Goal: Task Accomplishment & Management: Manage account settings

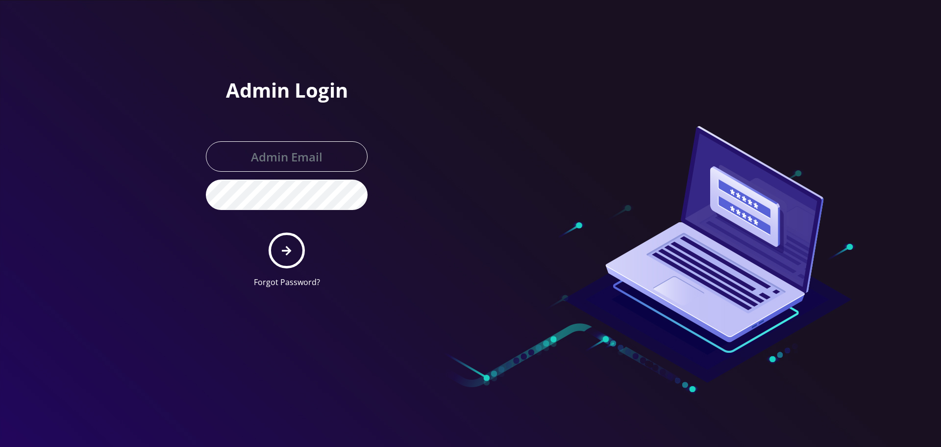
click at [307, 151] on input "text" at bounding box center [287, 156] width 162 height 30
type input "[EMAIL_ADDRESS][DOMAIN_NAME]"
click at [292, 247] on button "submit" at bounding box center [287, 250] width 36 height 36
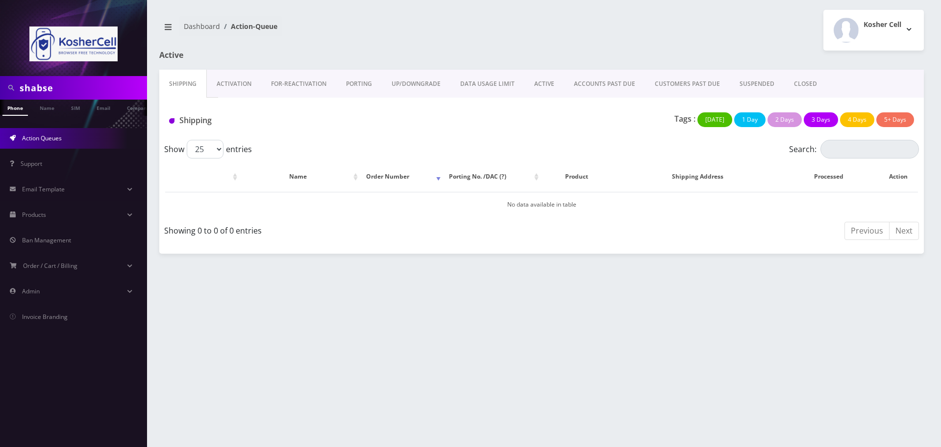
drag, startPoint x: 90, startPoint y: 91, endPoint x: 17, endPoint y: 95, distance: 73.1
click at [17, 95] on div "shabse" at bounding box center [73, 87] width 142 height 19
type input "south"
click at [49, 107] on link "Name" at bounding box center [47, 108] width 25 height 16
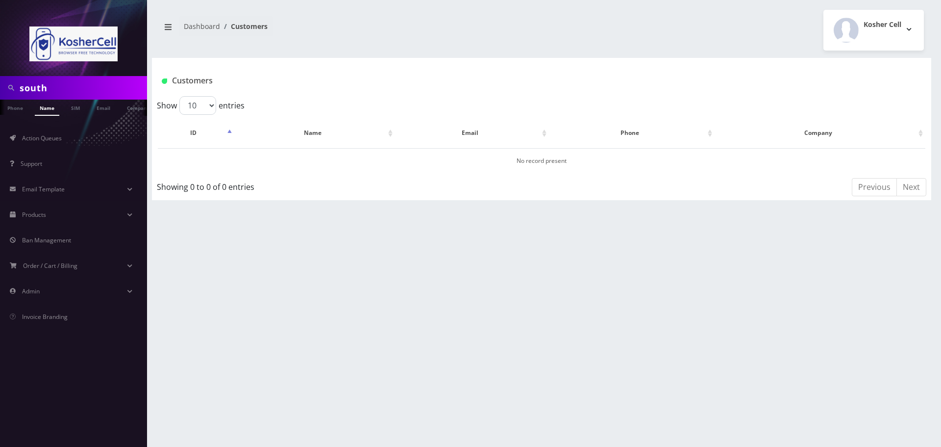
drag, startPoint x: 55, startPoint y: 91, endPoint x: 13, endPoint y: 89, distance: 42.2
click at [13, 89] on div "south" at bounding box center [73, 87] width 142 height 19
type input "yeshiva"
drag, startPoint x: 61, startPoint y: 89, endPoint x: 9, endPoint y: 90, distance: 52.5
click at [9, 90] on div "yeshiva" at bounding box center [73, 87] width 142 height 19
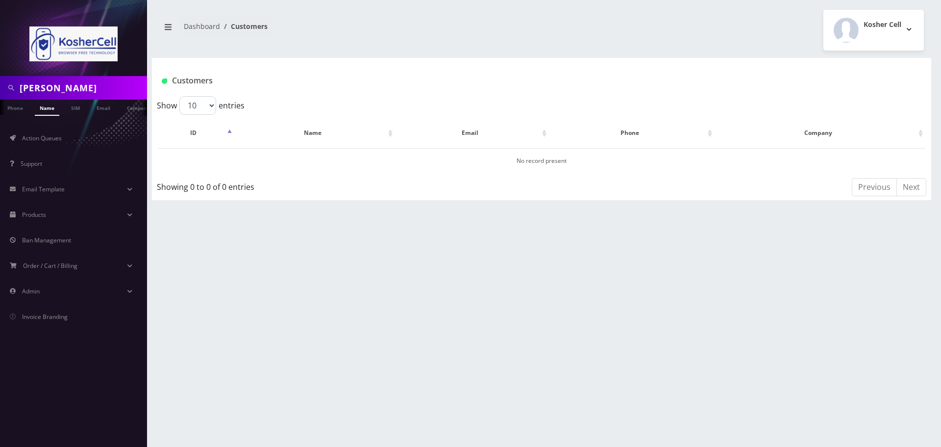
type input "zeiger"
click at [326, 161] on link "[PERSON_NAME]" at bounding box center [317, 160] width 46 height 8
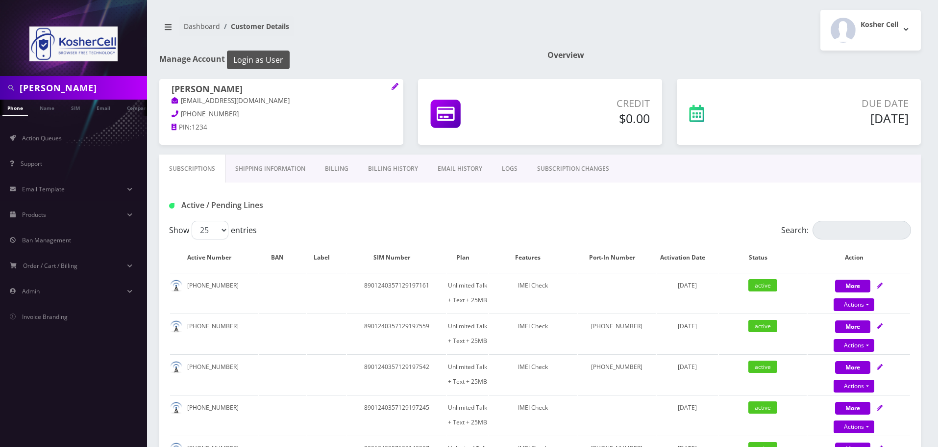
click at [260, 56] on button "Login as User" at bounding box center [258, 59] width 63 height 19
click at [37, 139] on span "Action Queues" at bounding box center [42, 138] width 40 height 8
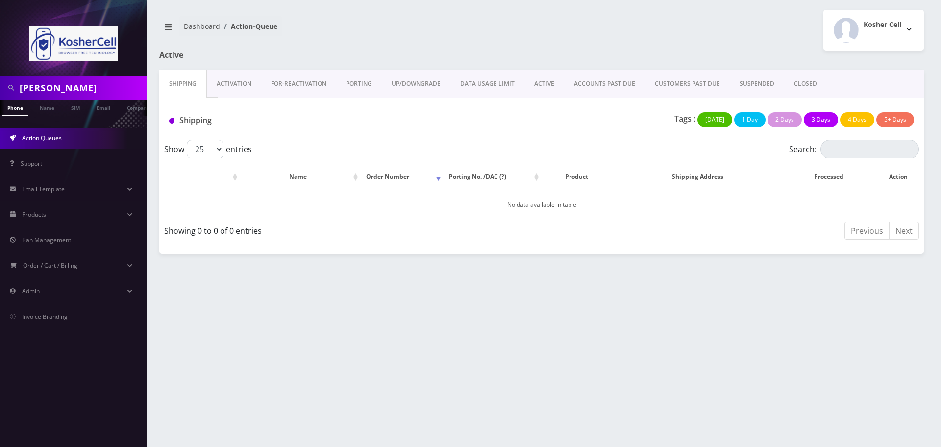
click at [239, 88] on link "Activation" at bounding box center [234, 84] width 54 height 28
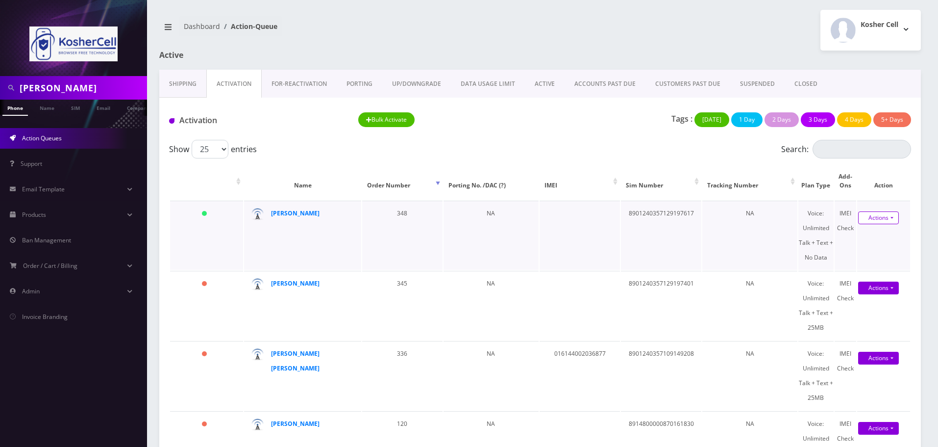
click at [876, 217] on link "Actions" at bounding box center [878, 217] width 41 height 13
click at [800, 217] on div "Voice: Unlimited Talk + Text + No Data" at bounding box center [816, 235] width 35 height 59
click at [288, 210] on strong "[PERSON_NAME]" at bounding box center [295, 213] width 49 height 8
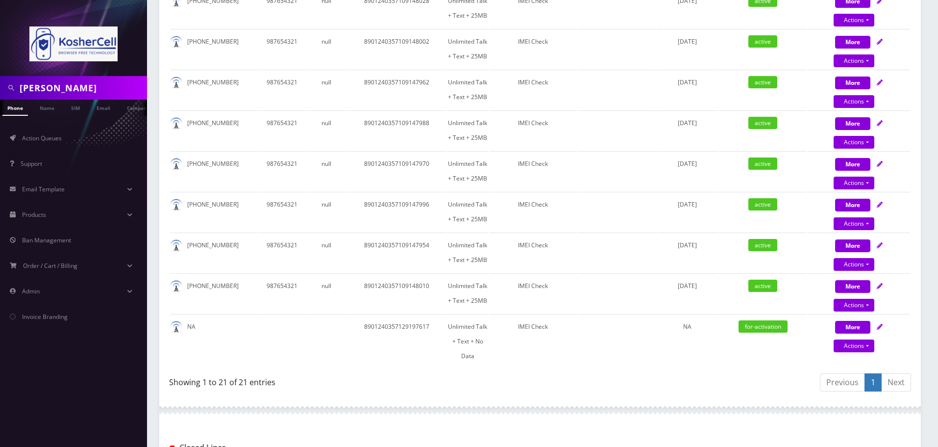
scroll to position [833, 0]
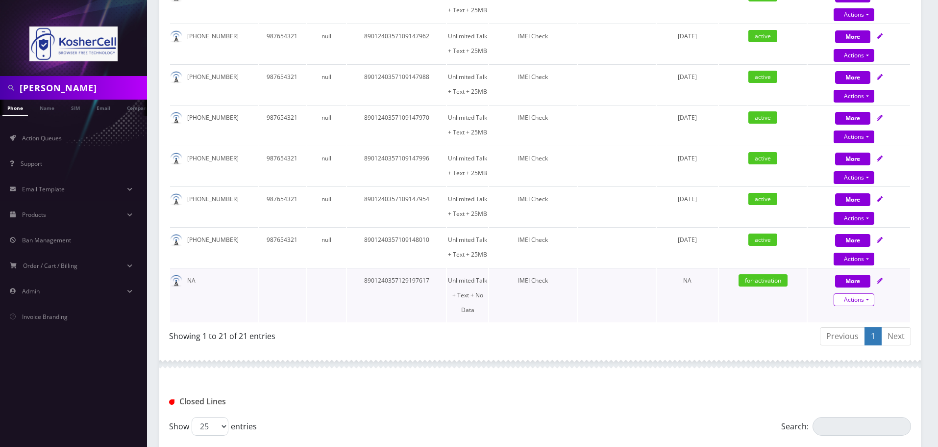
select select "363"
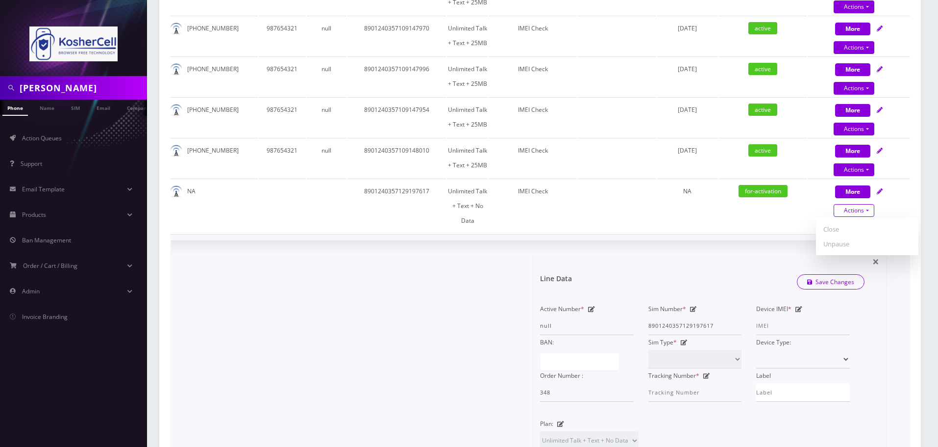
scroll to position [932, 0]
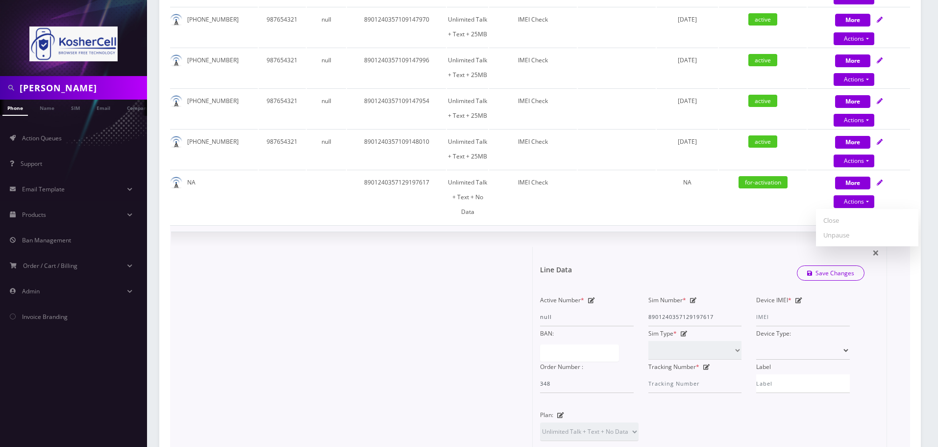
click at [797, 297] on icon at bounding box center [799, 300] width 7 height 6
type input "990016033483221"
click at [797, 266] on button "Save Changes" at bounding box center [831, 273] width 68 height 15
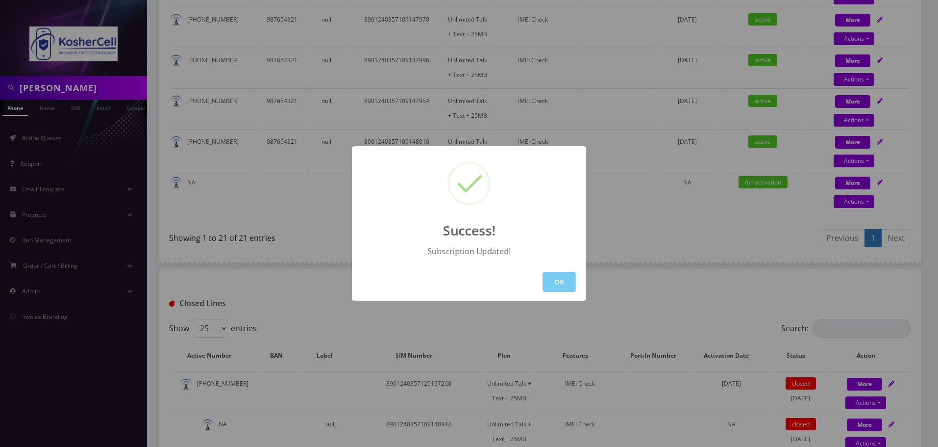
click at [561, 279] on button "OK" at bounding box center [559, 282] width 33 height 20
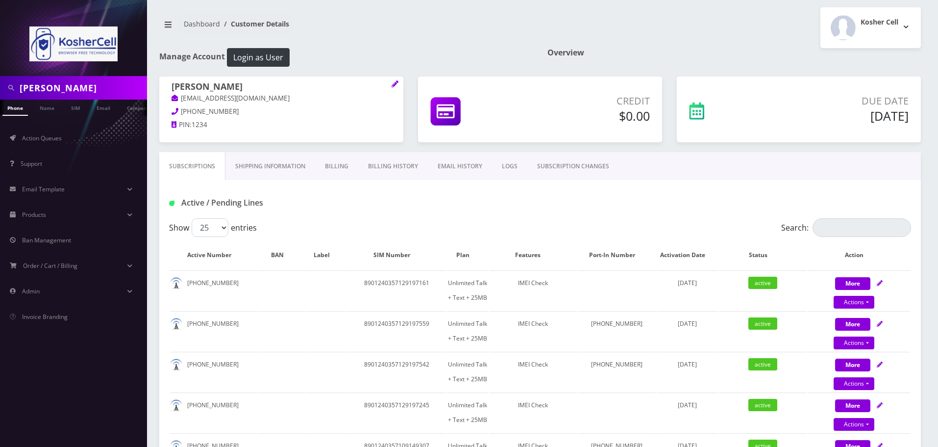
scroll to position [0, 0]
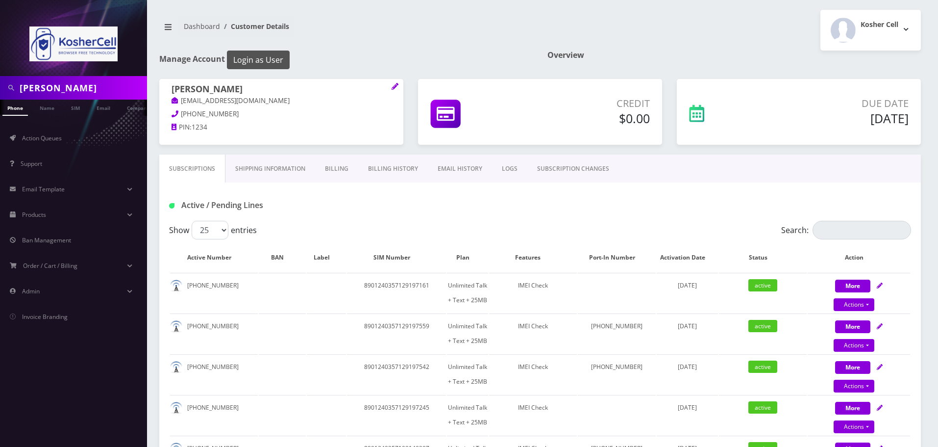
click at [261, 63] on button "Login as User" at bounding box center [258, 59] width 63 height 19
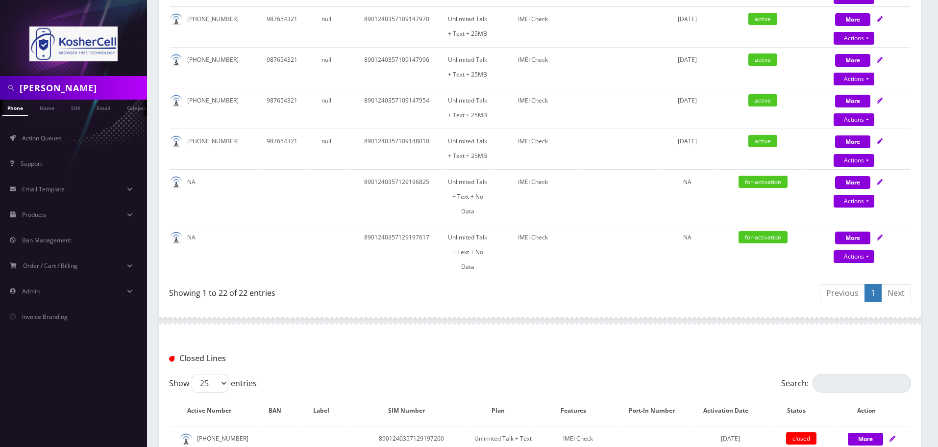
scroll to position [932, 0]
select select "363"
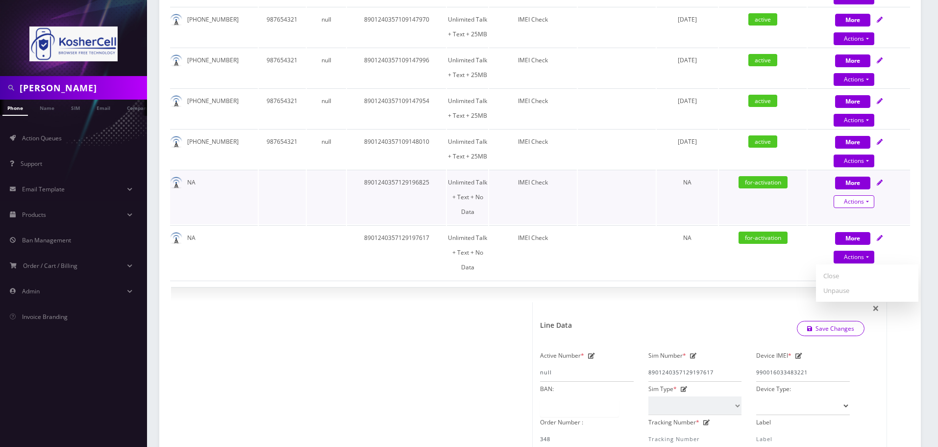
select select "363"
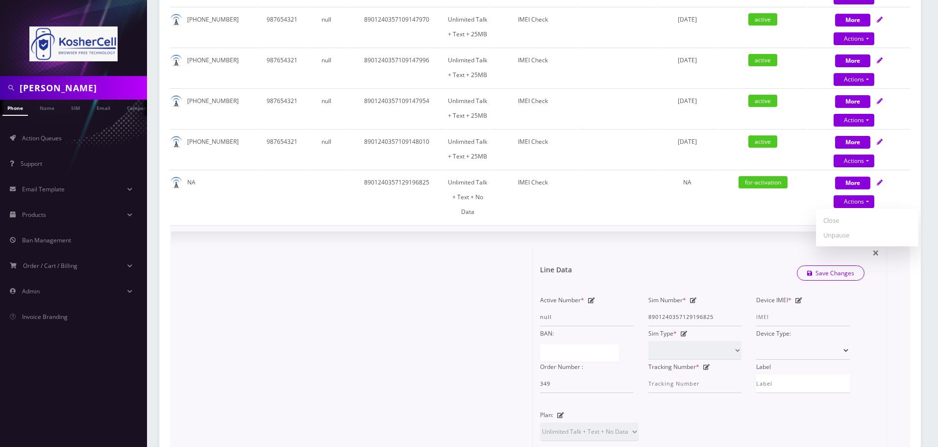
click at [796, 297] on icon at bounding box center [799, 300] width 7 height 6
click at [787, 307] on input "Device IMEI *" at bounding box center [804, 316] width 94 height 19
type input "990016033481456"
click at [797, 266] on button "Save Changes" at bounding box center [831, 273] width 68 height 15
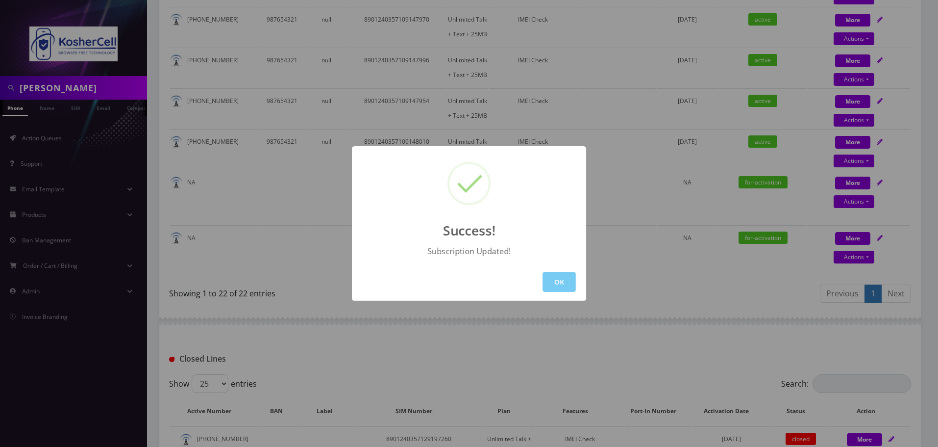
click at [552, 282] on button "OK" at bounding box center [559, 282] width 33 height 20
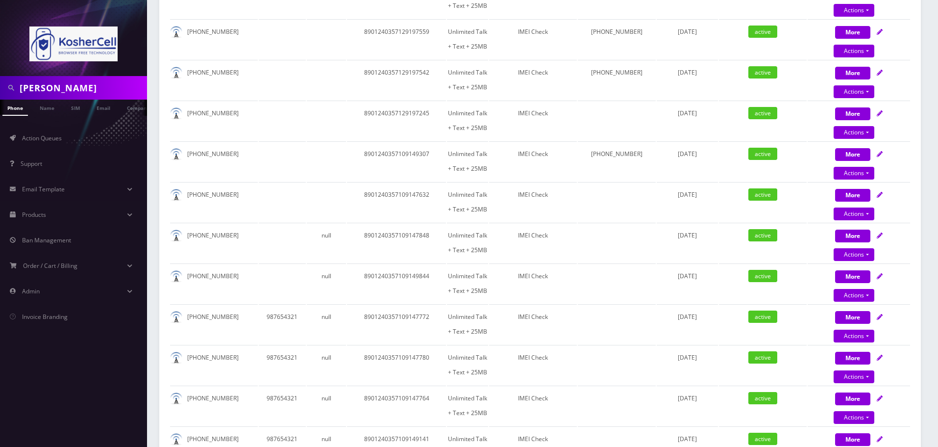
scroll to position [0, 0]
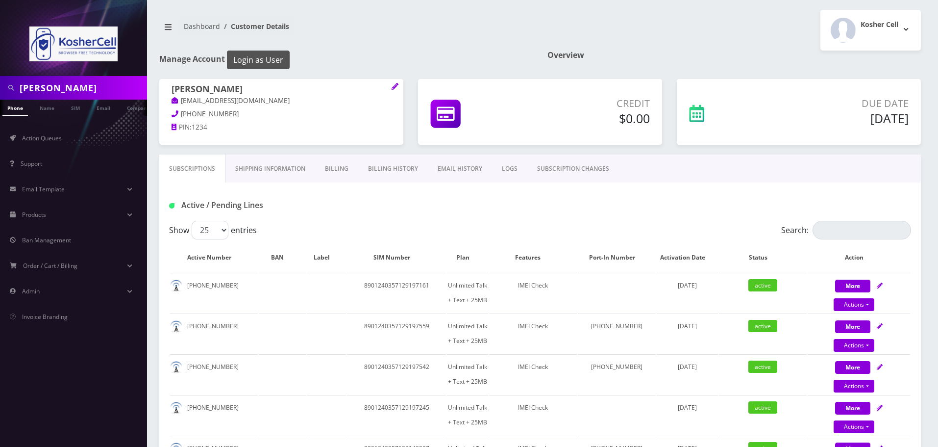
click at [246, 65] on button "Login as User" at bounding box center [258, 59] width 63 height 19
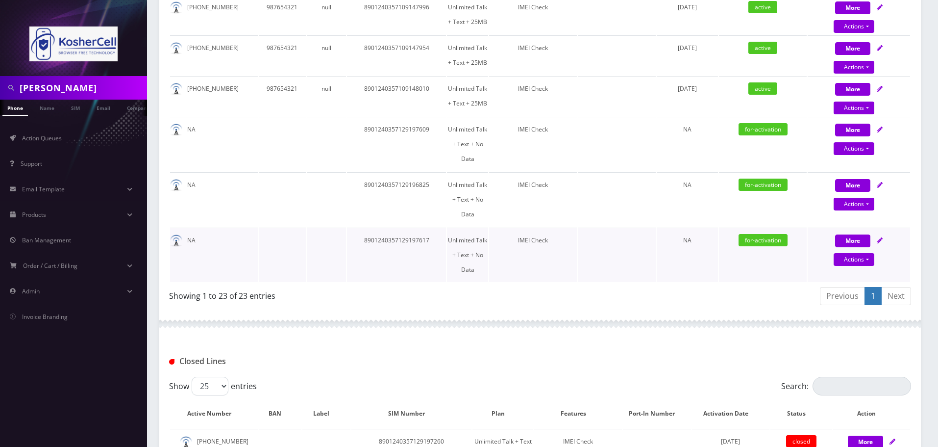
scroll to position [981, 0]
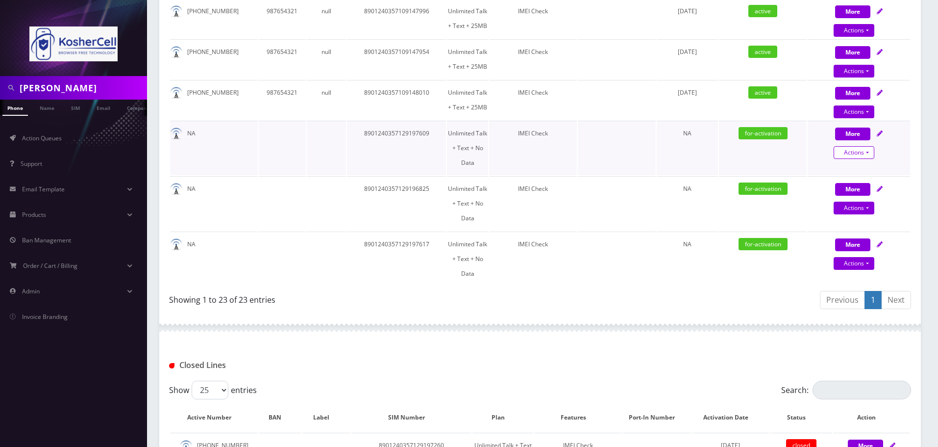
select select "363"
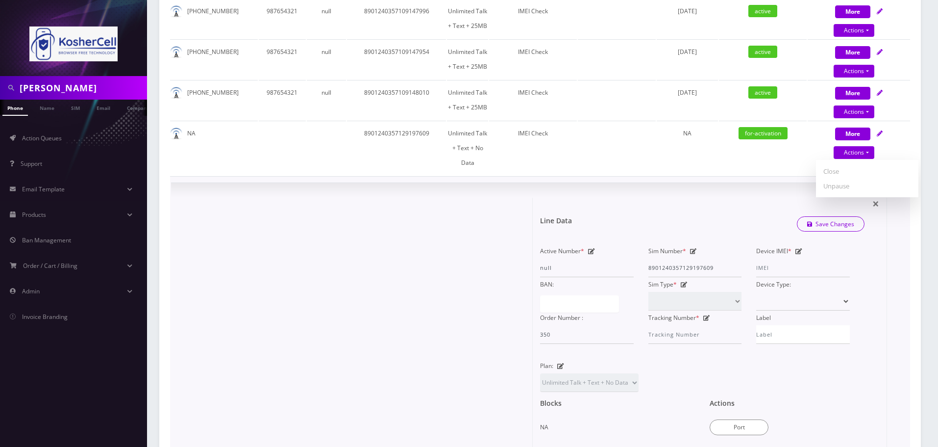
click at [798, 248] on icon at bounding box center [799, 251] width 7 height 6
click at [786, 258] on input "Device IMEI *" at bounding box center [804, 267] width 94 height 19
type input "990016033484666"
click at [797, 217] on button "Save Changes" at bounding box center [831, 224] width 68 height 15
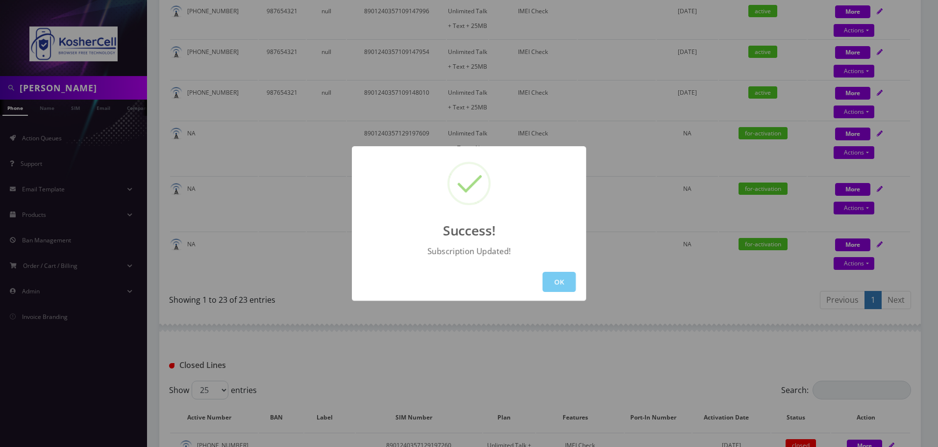
click at [553, 289] on button "OK" at bounding box center [559, 282] width 33 height 20
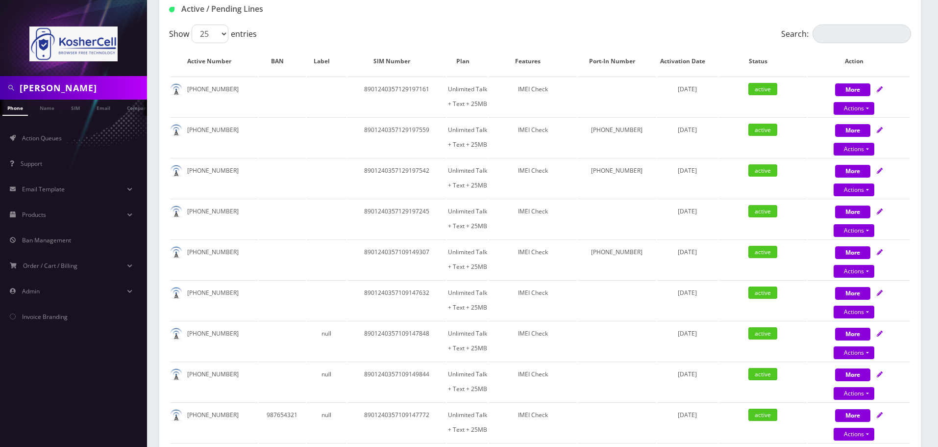
scroll to position [0, 0]
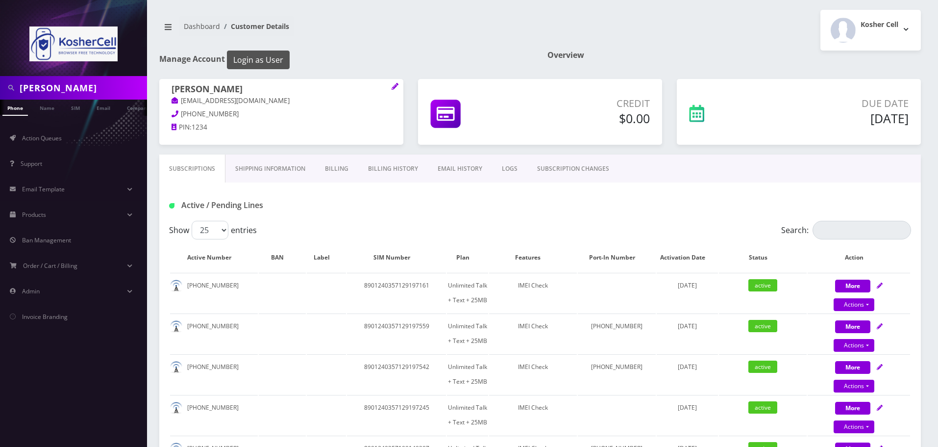
click at [267, 58] on button "Login as User" at bounding box center [258, 59] width 63 height 19
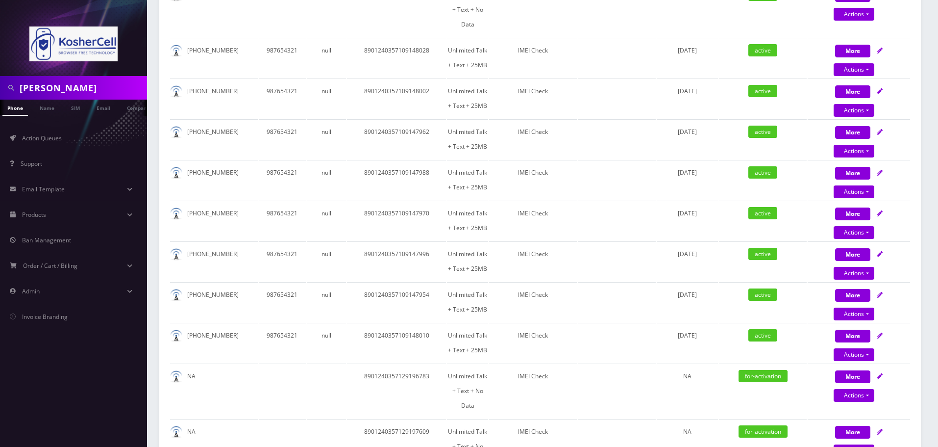
scroll to position [883, 0]
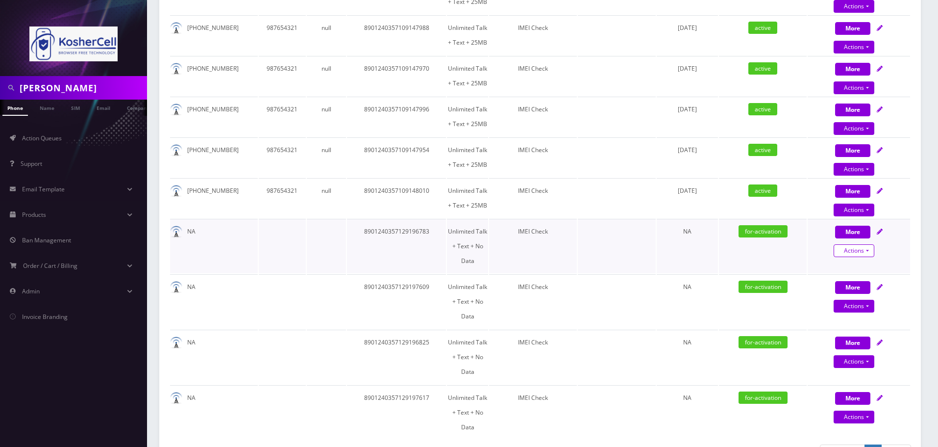
select select "363"
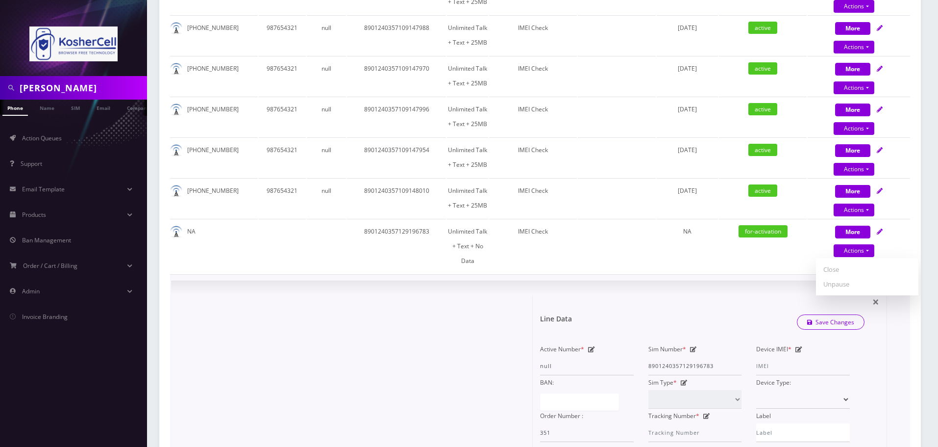
click at [798, 346] on icon at bounding box center [799, 349] width 7 height 6
click at [786, 356] on input "Device IMEI *" at bounding box center [804, 365] width 94 height 19
type input "990016033484054"
click at [797, 315] on button "Save Changes" at bounding box center [831, 322] width 68 height 15
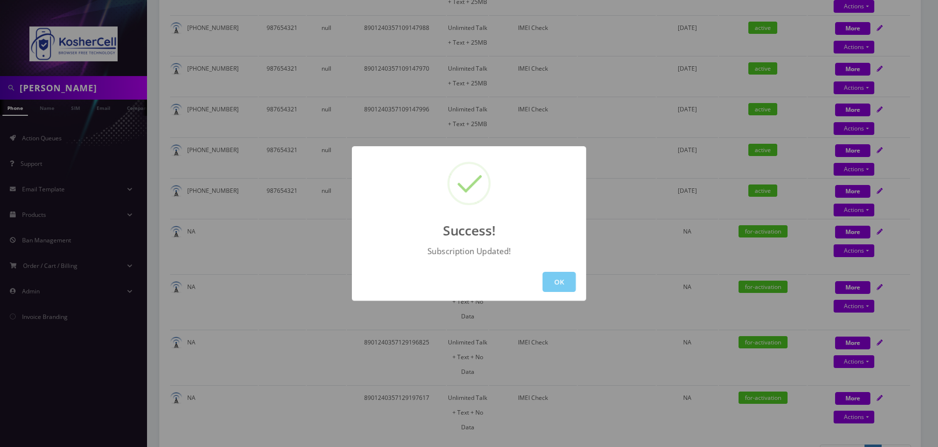
click at [565, 280] on button "OK" at bounding box center [559, 282] width 33 height 20
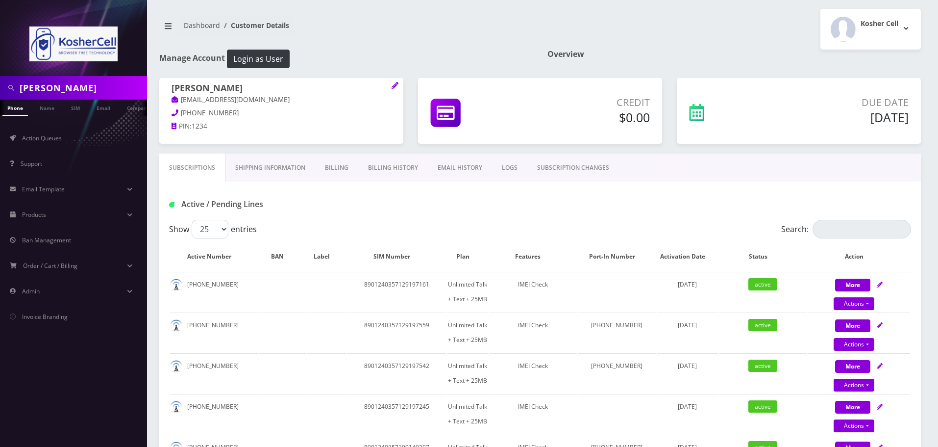
scroll to position [0, 0]
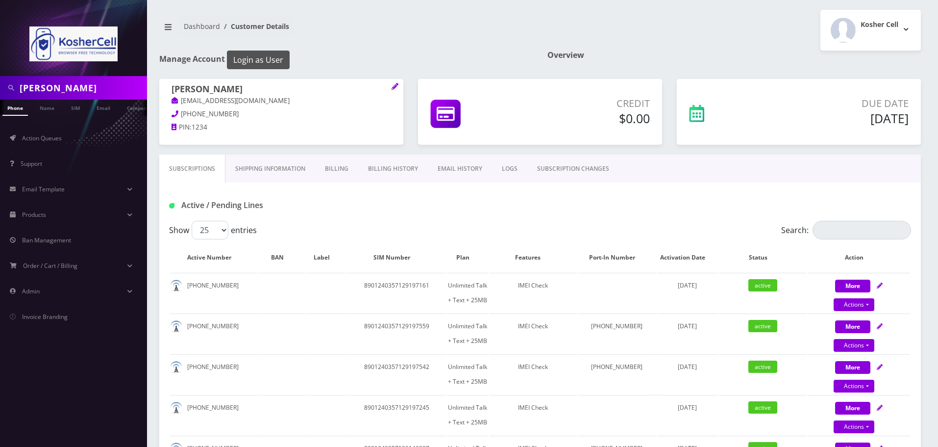
click at [262, 59] on button "Login as User" at bounding box center [258, 59] width 63 height 19
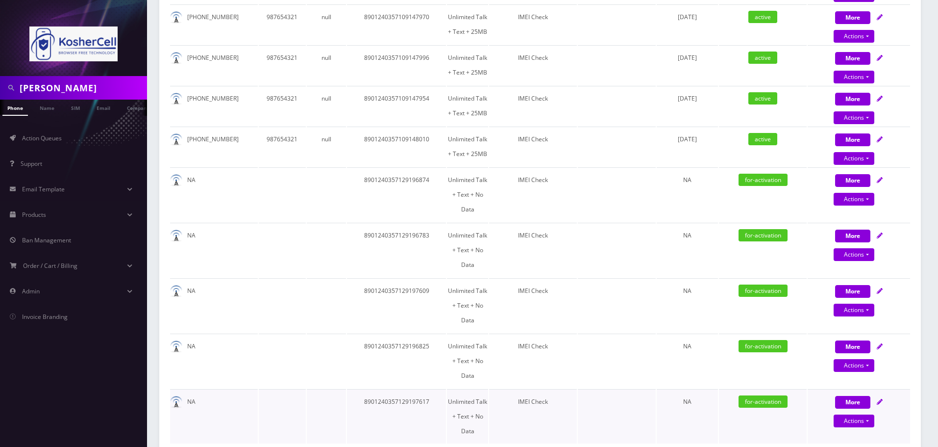
scroll to position [911, 0]
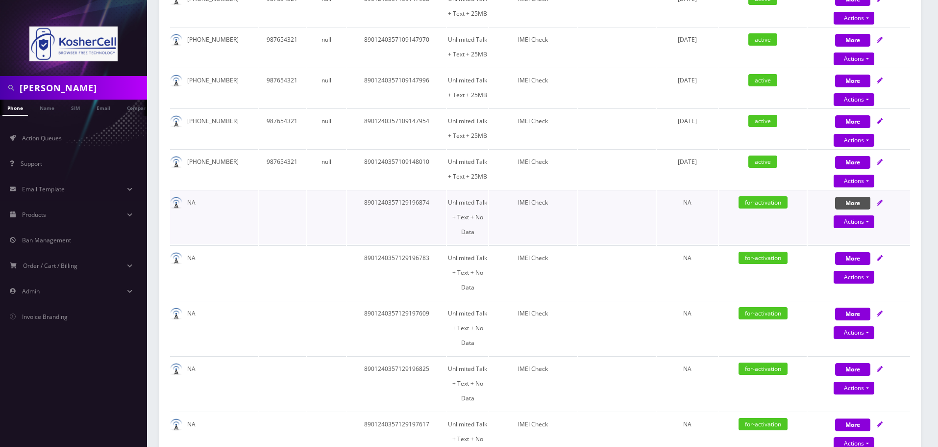
select select "363"
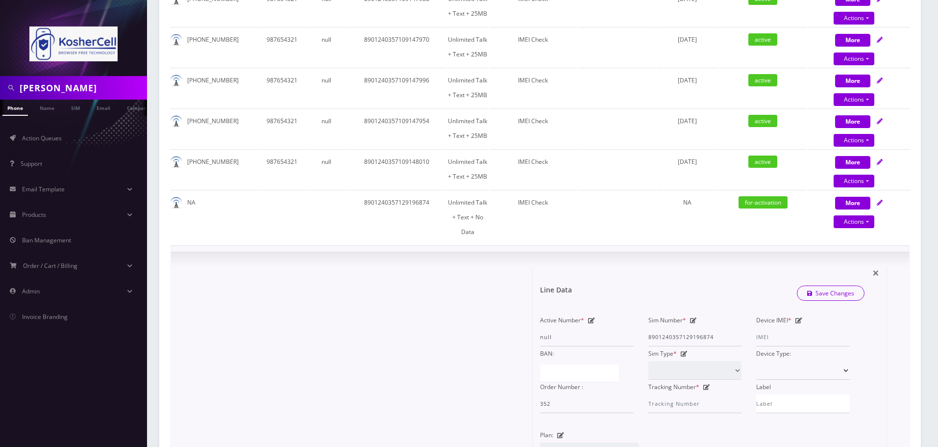
click at [798, 317] on icon at bounding box center [799, 320] width 7 height 6
click at [788, 328] on input "Device IMEI *" at bounding box center [804, 337] width 94 height 19
type input "990016033484583"
click at [797, 286] on button "Save Changes" at bounding box center [831, 293] width 68 height 15
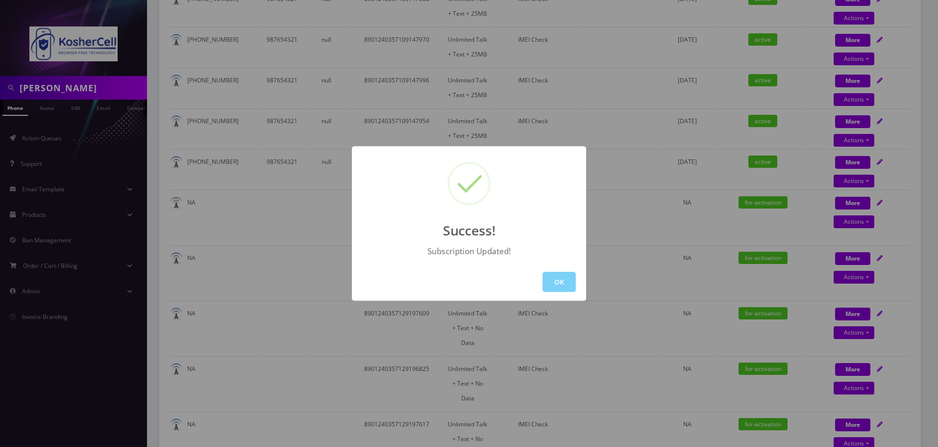
click at [580, 269] on div "OK" at bounding box center [469, 282] width 234 height 38
click at [574, 281] on button "OK" at bounding box center [559, 282] width 33 height 20
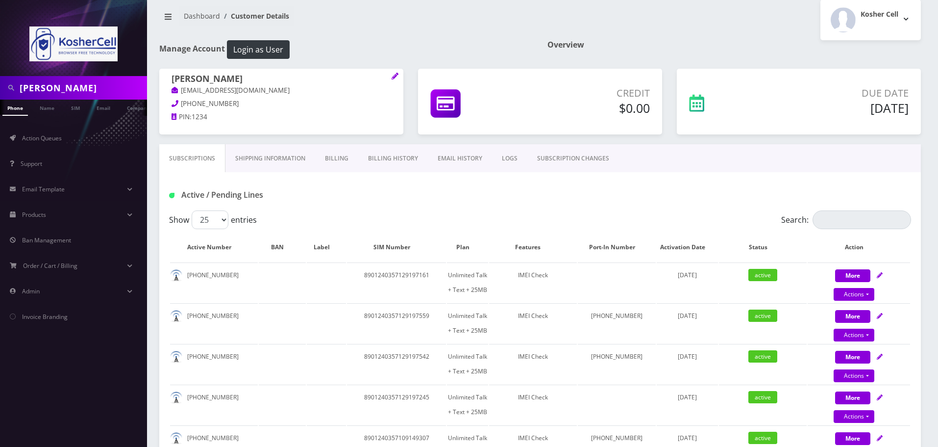
scroll to position [0, 0]
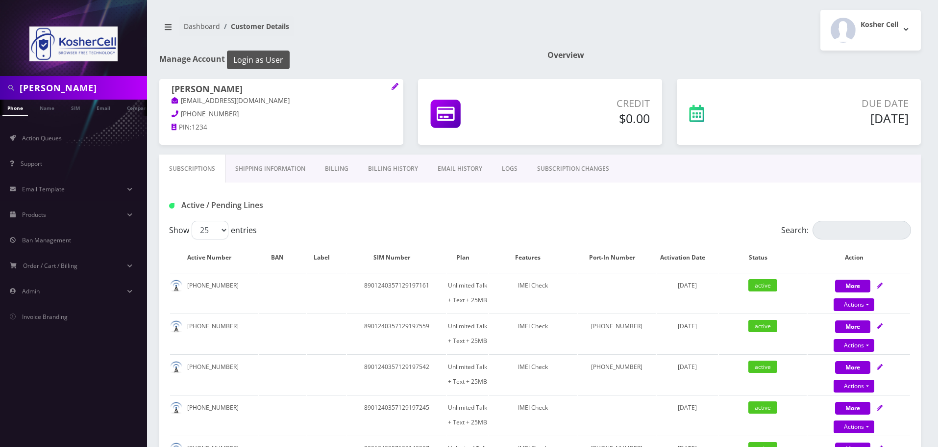
click at [273, 52] on button "Login as User" at bounding box center [258, 59] width 63 height 19
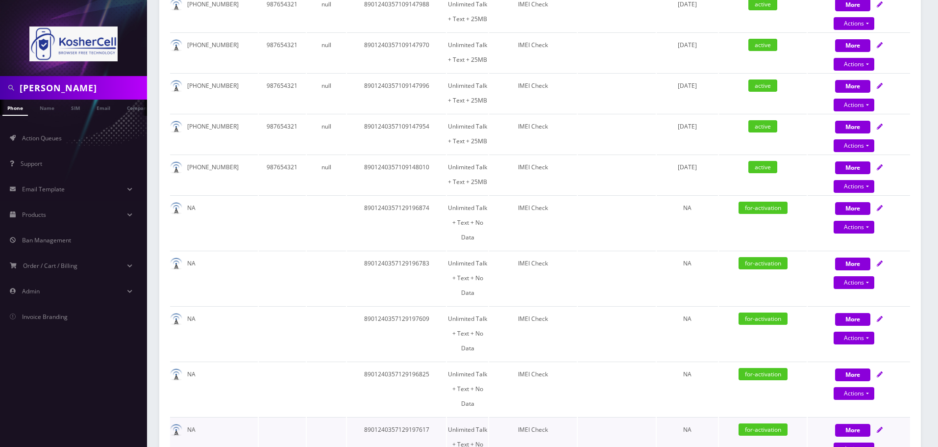
scroll to position [883, 0]
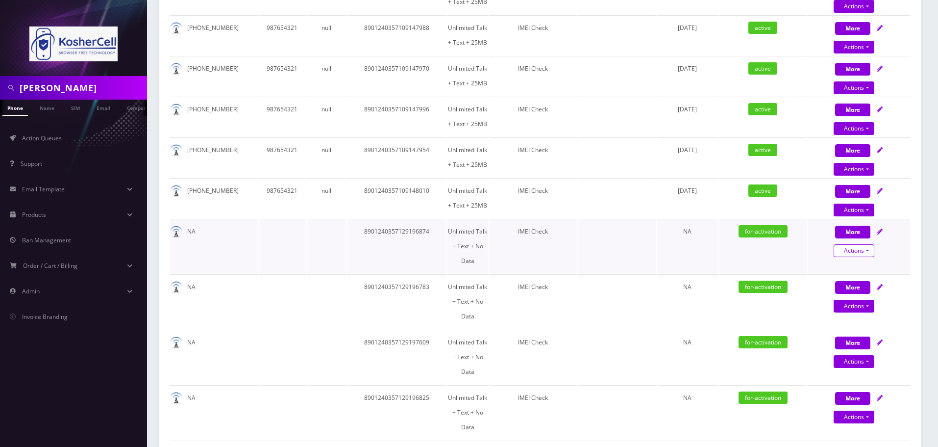
select select "363"
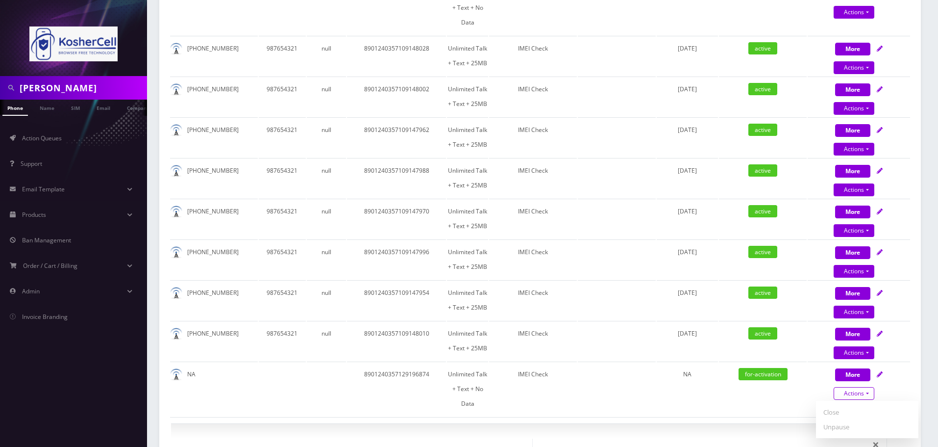
scroll to position [735, 0]
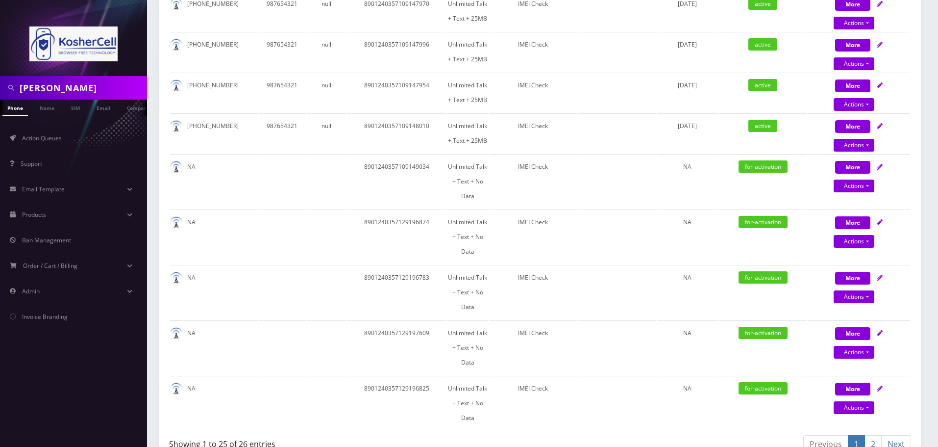
scroll to position [918, 0]
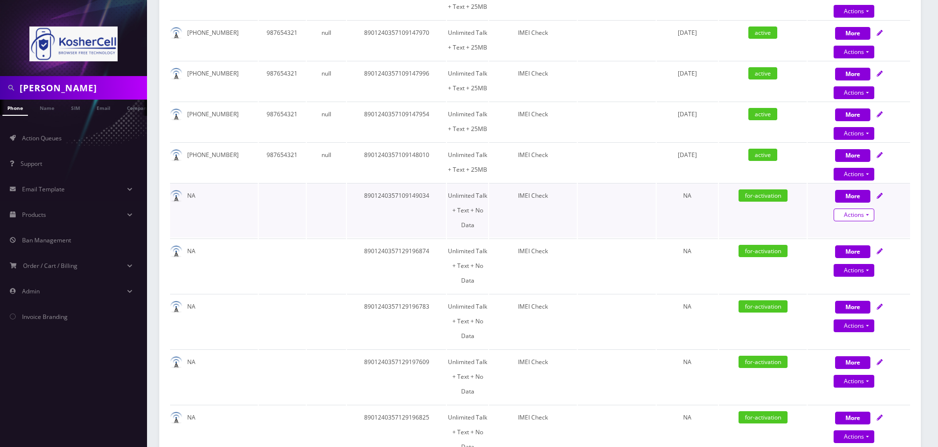
select select "363"
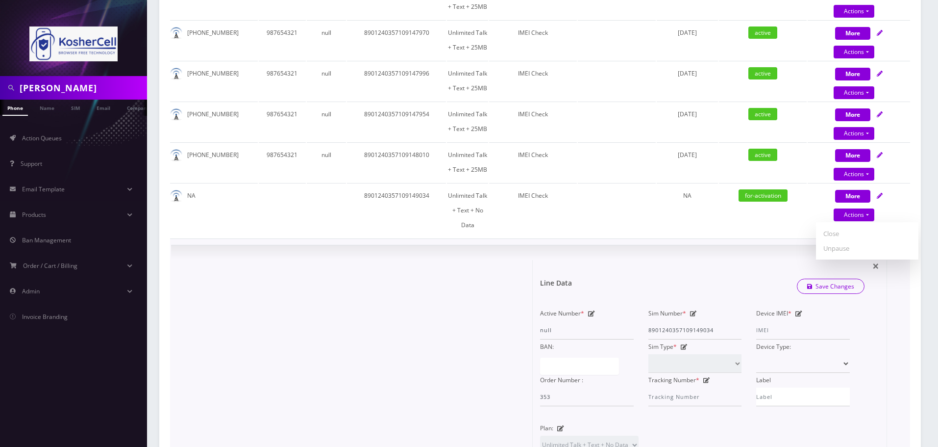
click at [796, 310] on icon at bounding box center [799, 313] width 7 height 6
click at [799, 321] on input "Device IMEI *" at bounding box center [804, 330] width 94 height 19
type input "990016033611805"
click at [797, 279] on button "Save Changes" at bounding box center [831, 286] width 68 height 15
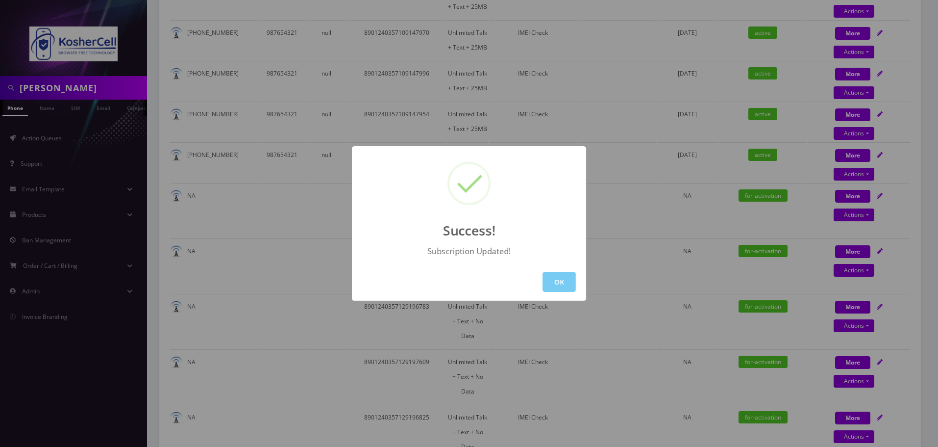
click at [551, 278] on button "OK" at bounding box center [559, 282] width 33 height 20
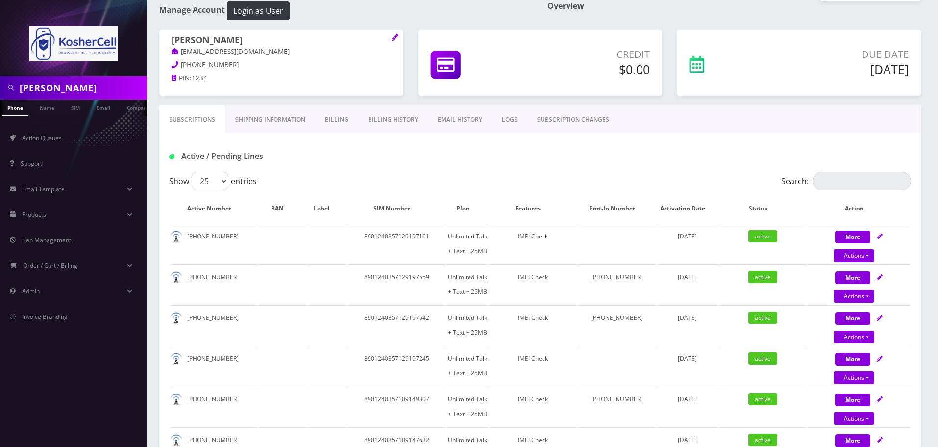
scroll to position [0, 0]
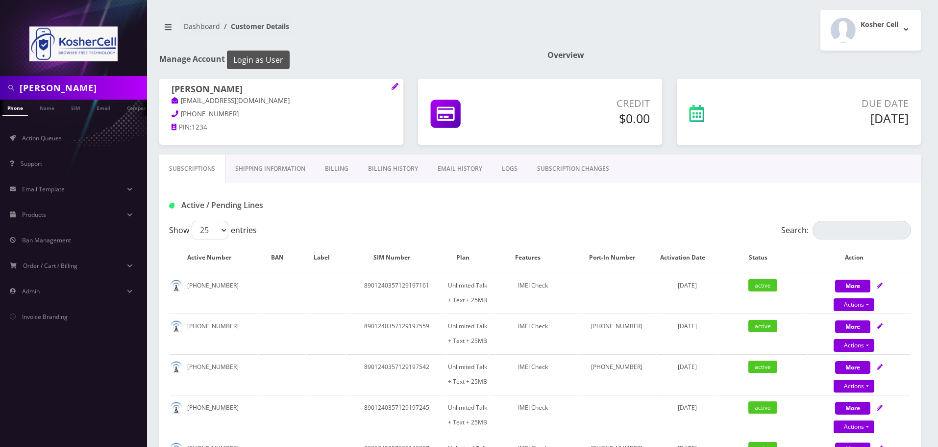
click at [263, 57] on button "Login as User" at bounding box center [258, 59] width 63 height 19
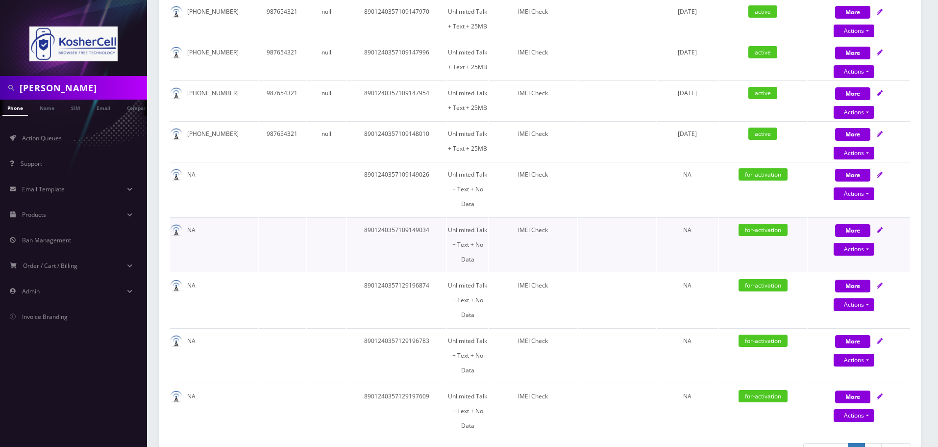
scroll to position [932, 0]
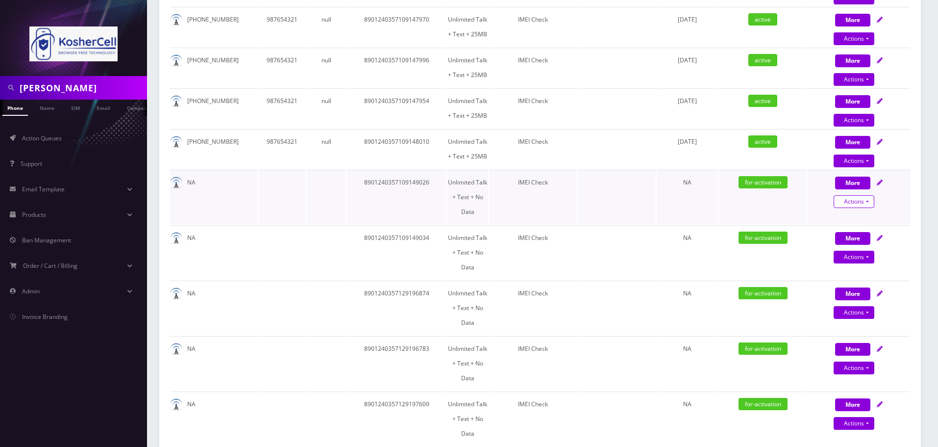
select select "363"
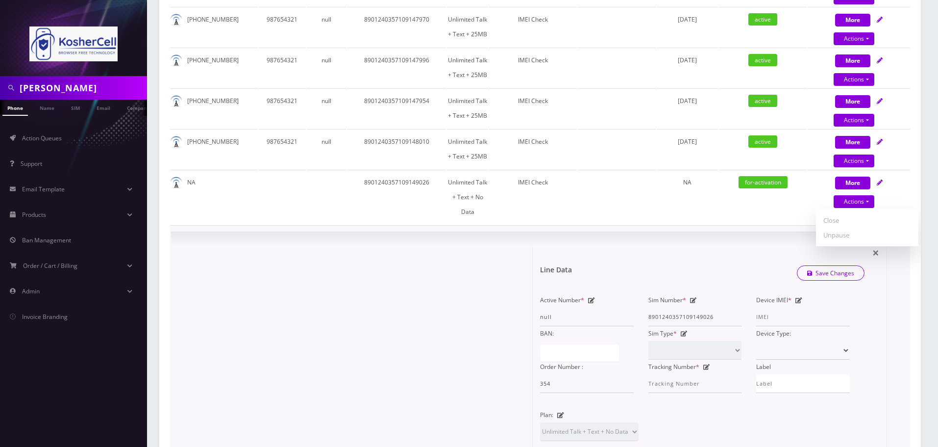
click at [798, 297] on icon at bounding box center [799, 300] width 7 height 6
click at [792, 307] on input "Device IMEI *" at bounding box center [804, 316] width 94 height 19
type input "8"
click at [797, 266] on button "Save Changes" at bounding box center [831, 273] width 68 height 15
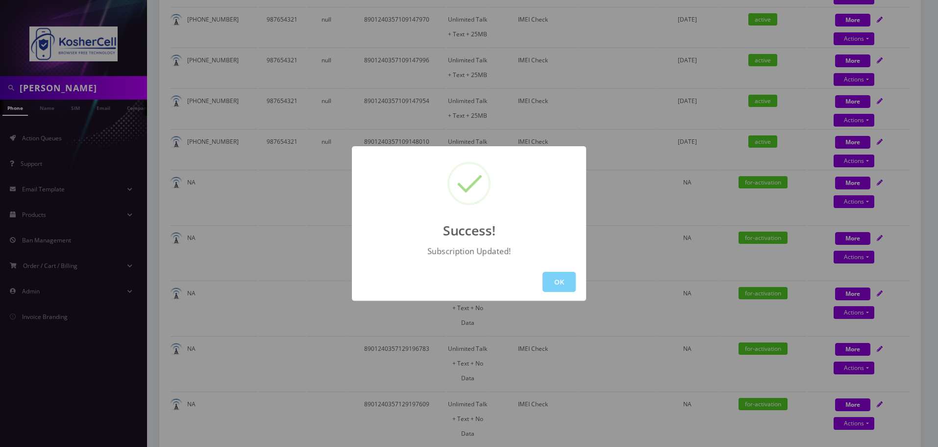
drag, startPoint x: 532, startPoint y: 281, endPoint x: 561, endPoint y: 277, distance: 28.8
click at [533, 281] on div "OK" at bounding box center [469, 282] width 234 height 38
click at [561, 277] on button "OK" at bounding box center [559, 282] width 33 height 20
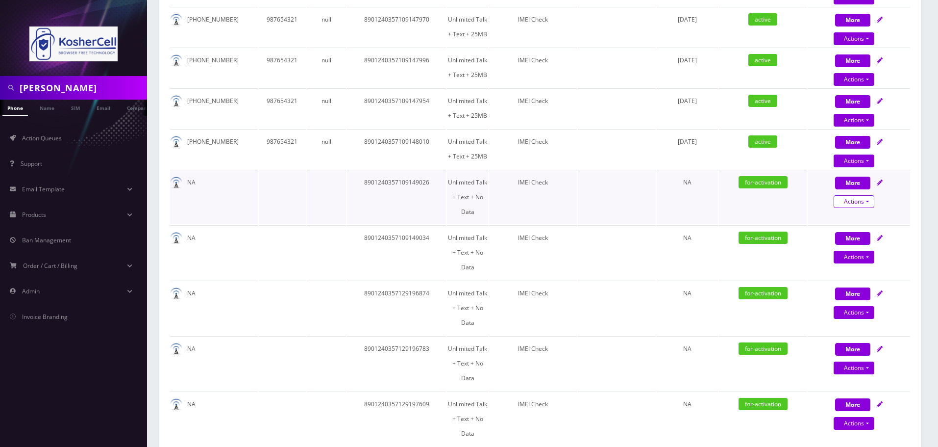
select select "363"
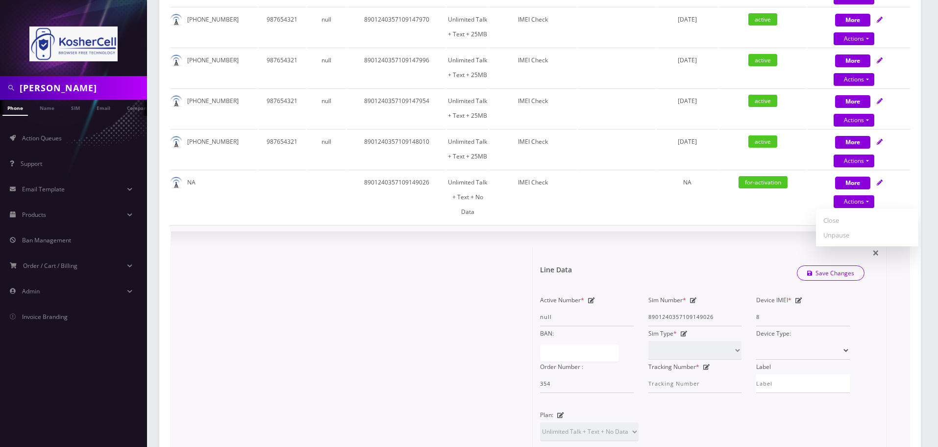
click at [797, 297] on icon at bounding box center [799, 300] width 7 height 6
drag, startPoint x: 792, startPoint y: 282, endPoint x: 732, endPoint y: 279, distance: 59.4
click at [744, 293] on div "Active Number * null Sim Number * 8901240357109149026 Device IMEI * 8 BAN: Sim …" at bounding box center [695, 343] width 325 height 100
type input "990016033611755"
click at [797, 266] on button "Save Changes" at bounding box center [831, 273] width 68 height 15
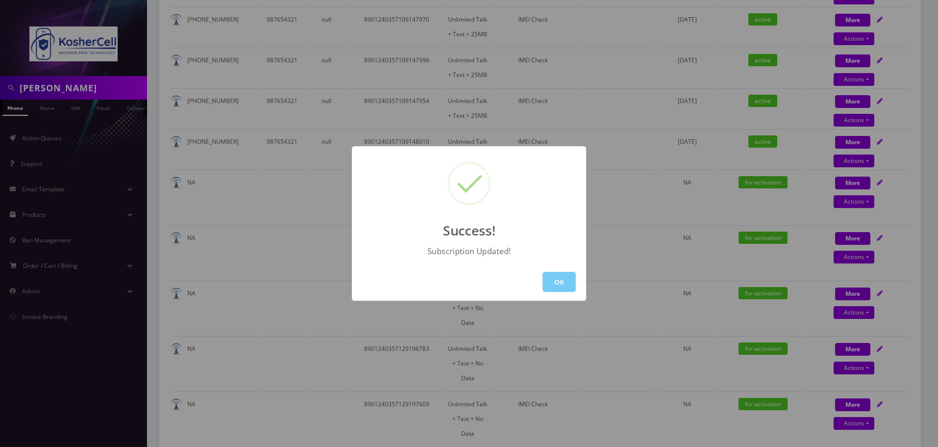
click at [562, 279] on button "OK" at bounding box center [559, 282] width 33 height 20
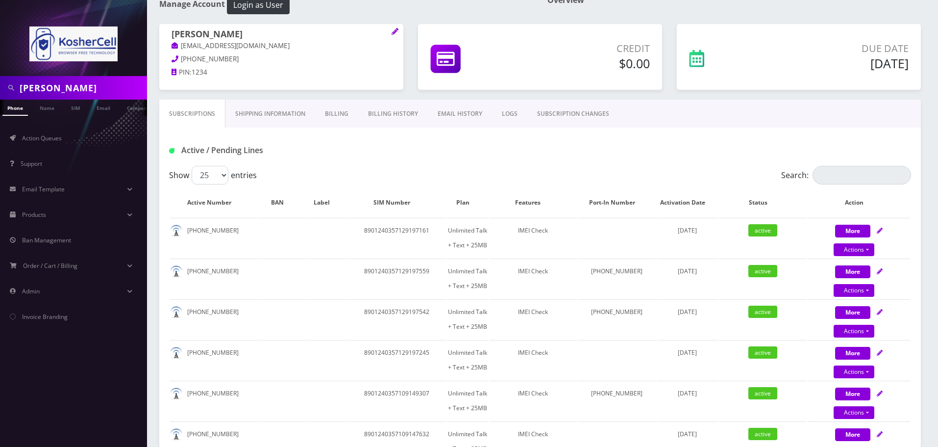
scroll to position [0, 0]
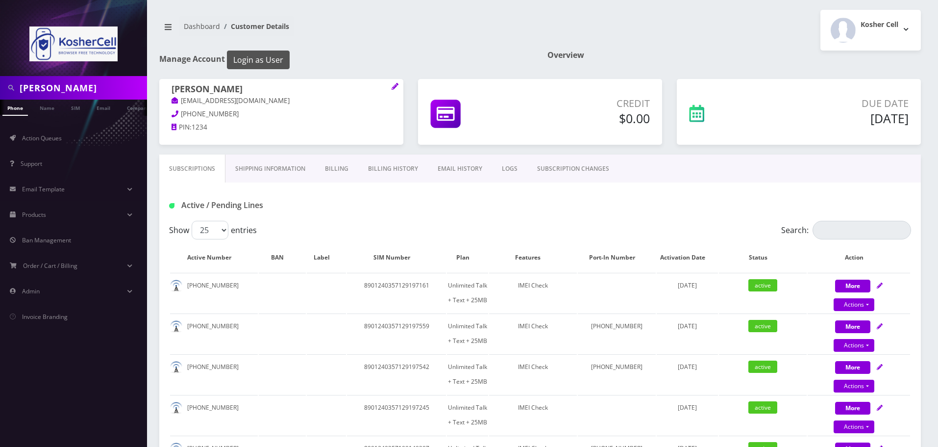
click at [252, 65] on button "Login as User" at bounding box center [258, 59] width 63 height 19
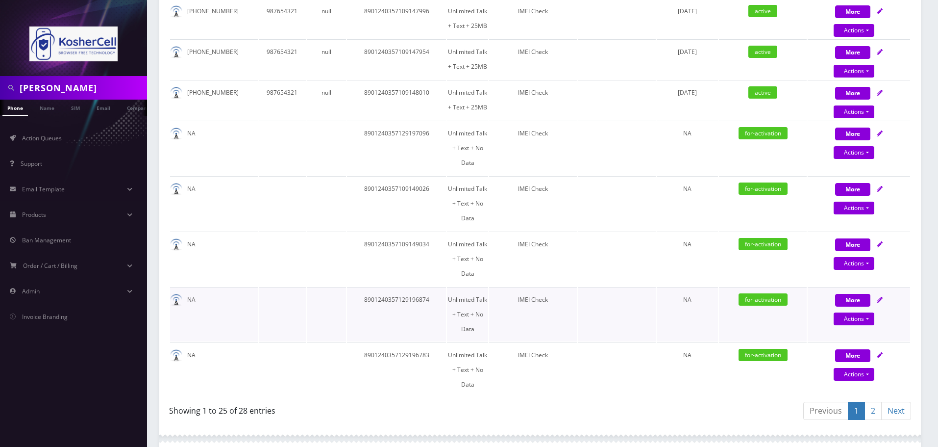
scroll to position [932, 0]
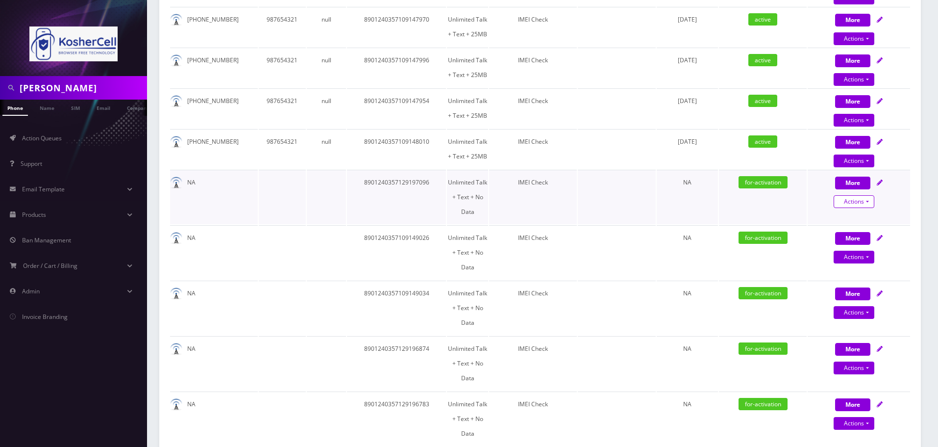
select select "363"
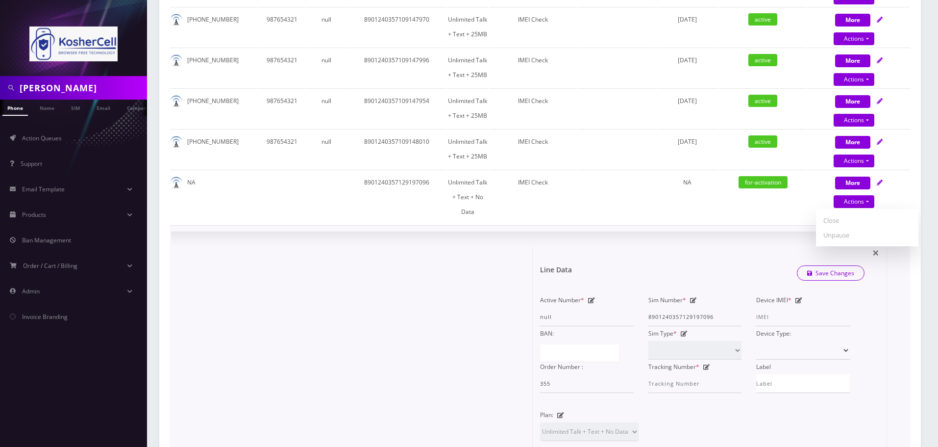
click at [799, 297] on icon at bounding box center [799, 300] width 7 height 6
click at [790, 307] on input "Device IMEI *" at bounding box center [804, 316] width 94 height 19
type input "990016033612050"
click at [797, 266] on button "Save Changes" at bounding box center [831, 273] width 68 height 15
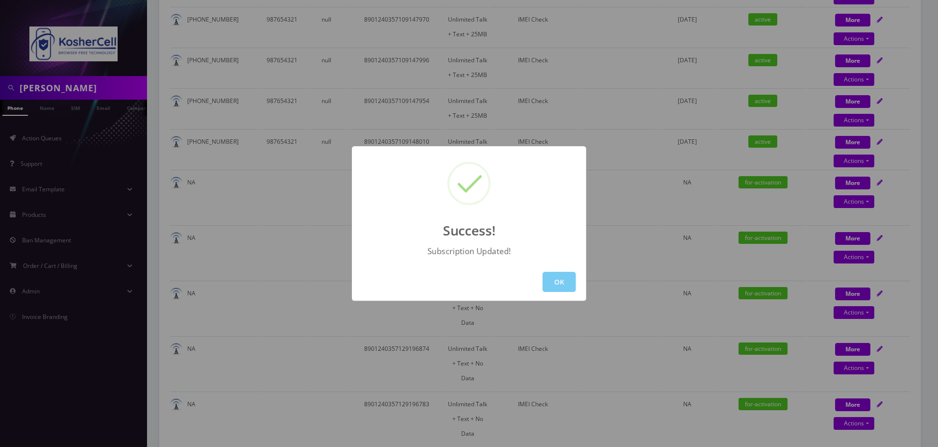
click at [564, 284] on button "OK" at bounding box center [559, 282] width 33 height 20
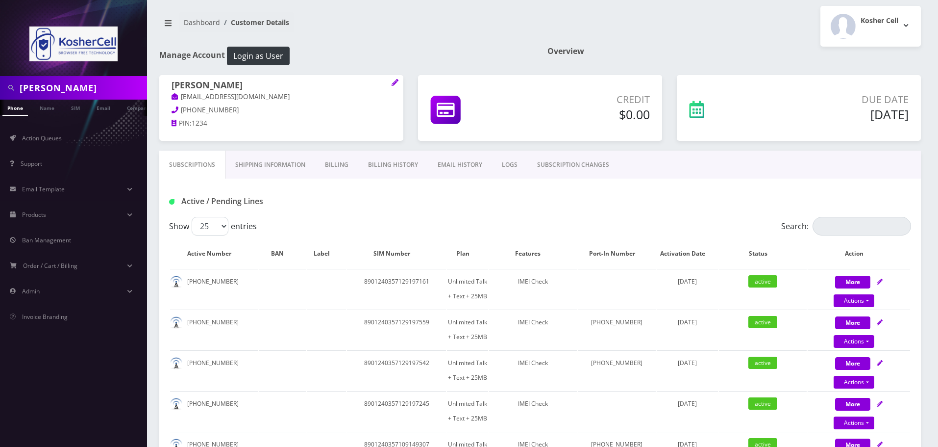
scroll to position [0, 0]
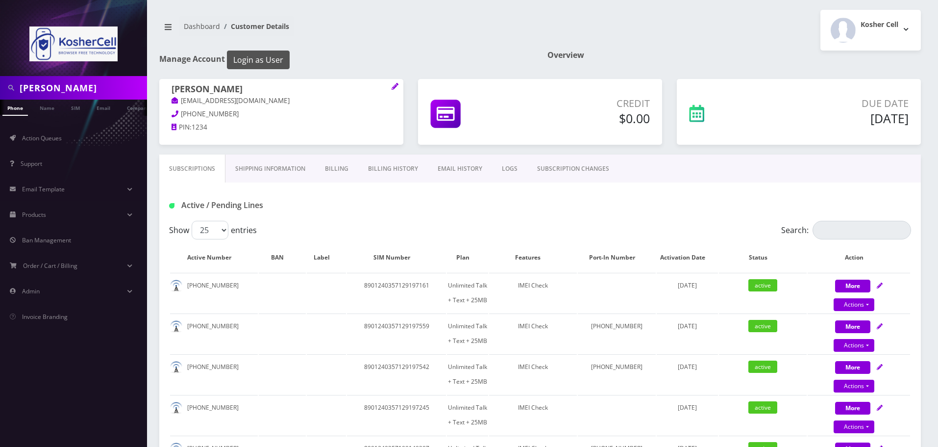
click at [268, 56] on button "Login as User" at bounding box center [258, 59] width 63 height 19
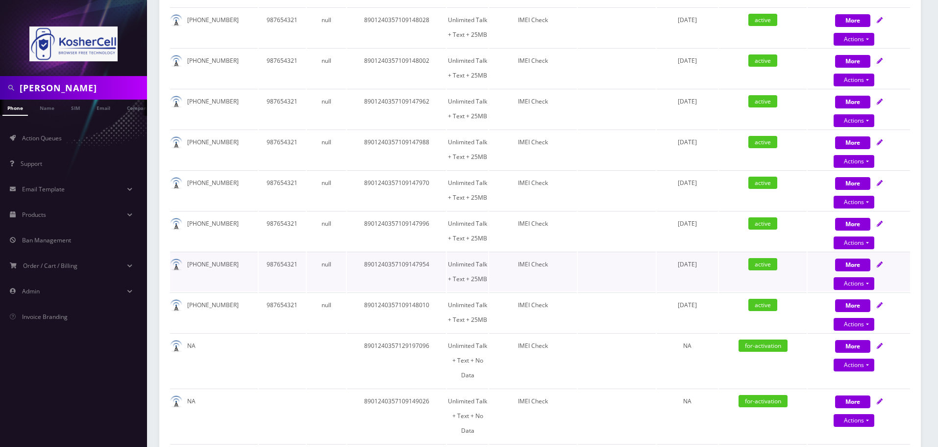
scroll to position [833, 0]
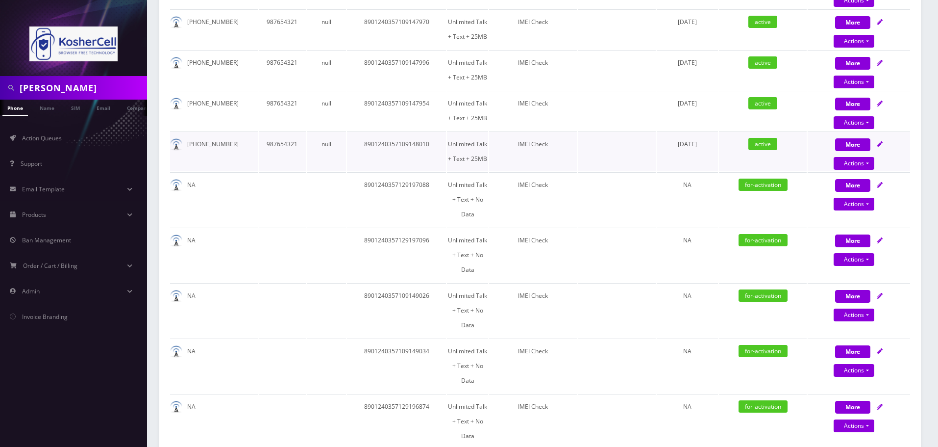
scroll to position [960, 0]
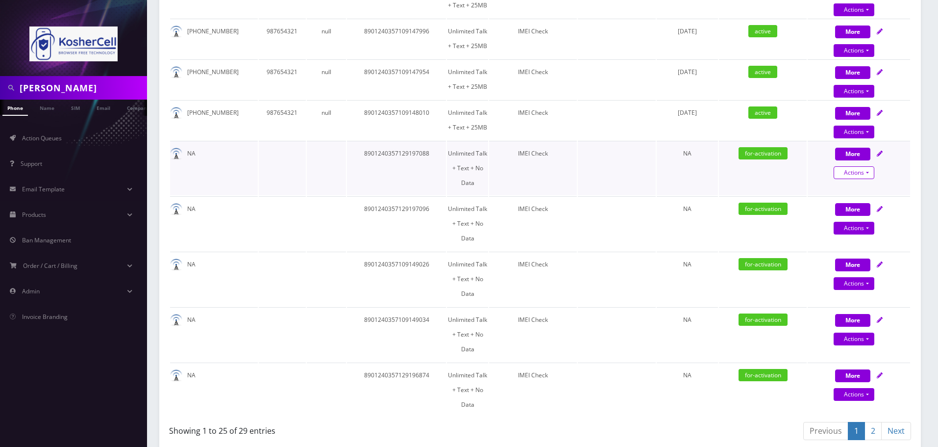
select select "363"
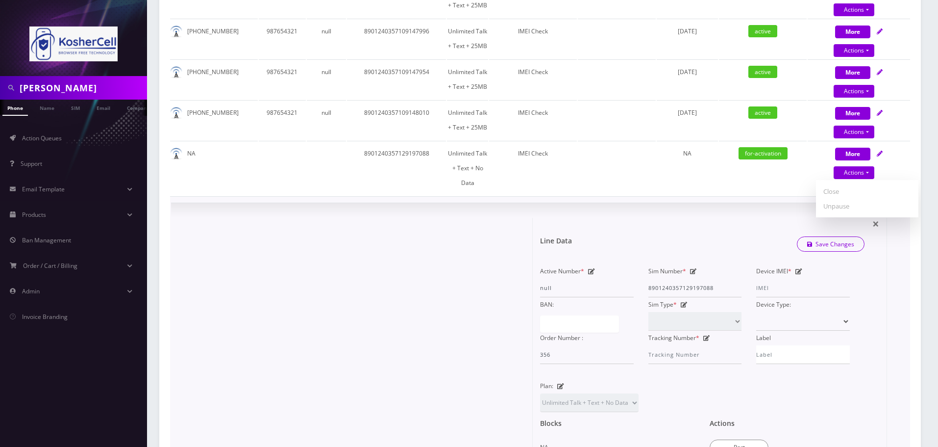
click at [798, 268] on icon at bounding box center [799, 271] width 7 height 6
type input "990016033611888"
click at [797, 237] on button "Save Changes" at bounding box center [831, 244] width 68 height 15
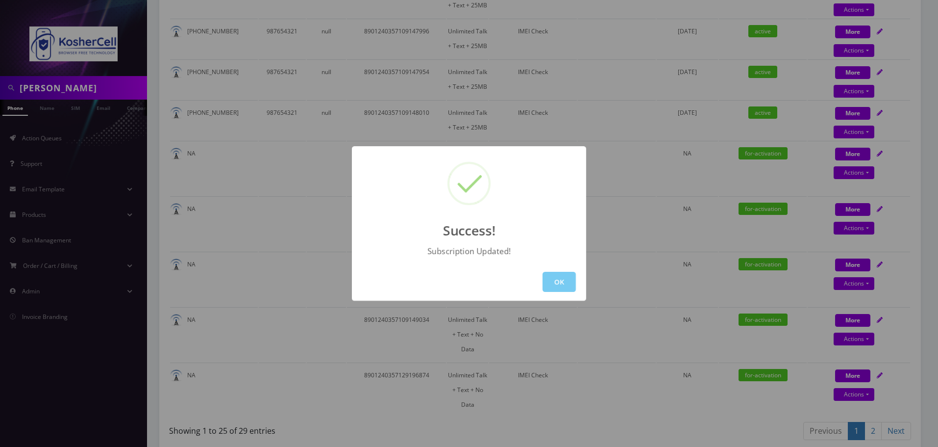
click at [562, 285] on button "OK" at bounding box center [559, 282] width 33 height 20
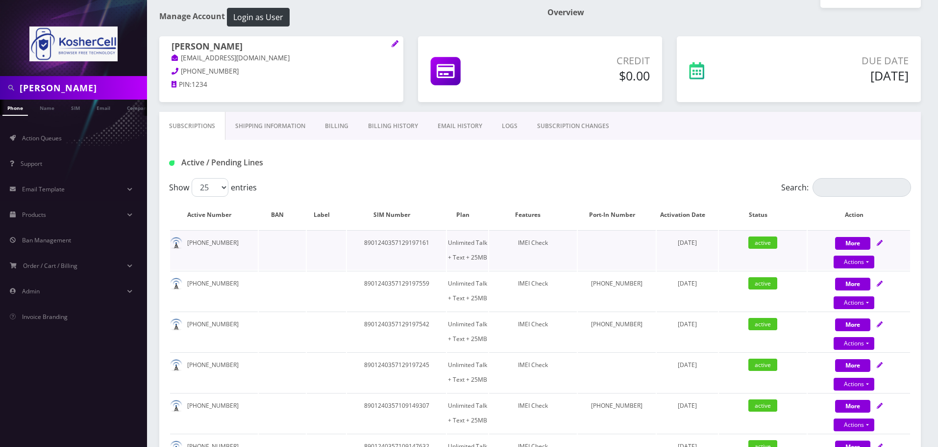
scroll to position [0, 0]
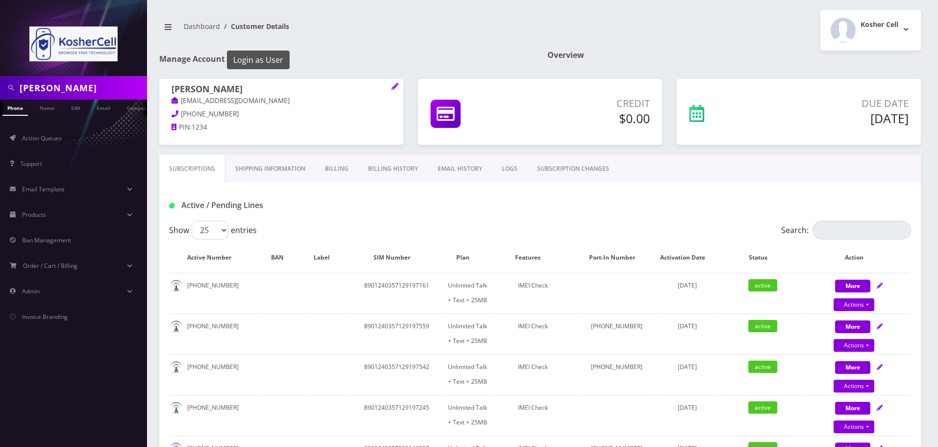
click at [265, 57] on button "Login as User" at bounding box center [258, 59] width 63 height 19
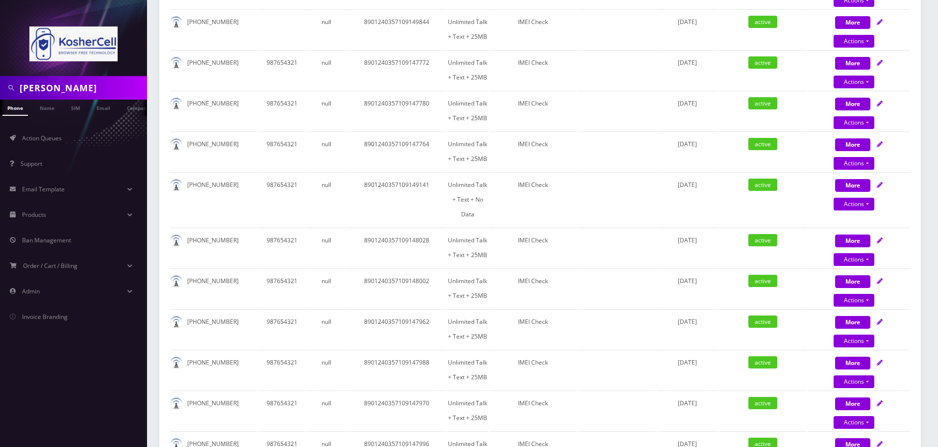
scroll to position [392, 0]
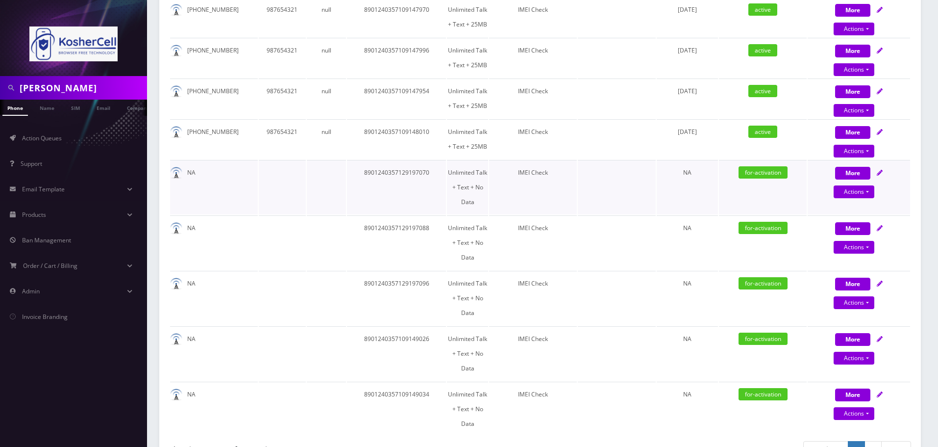
scroll to position [918, 0]
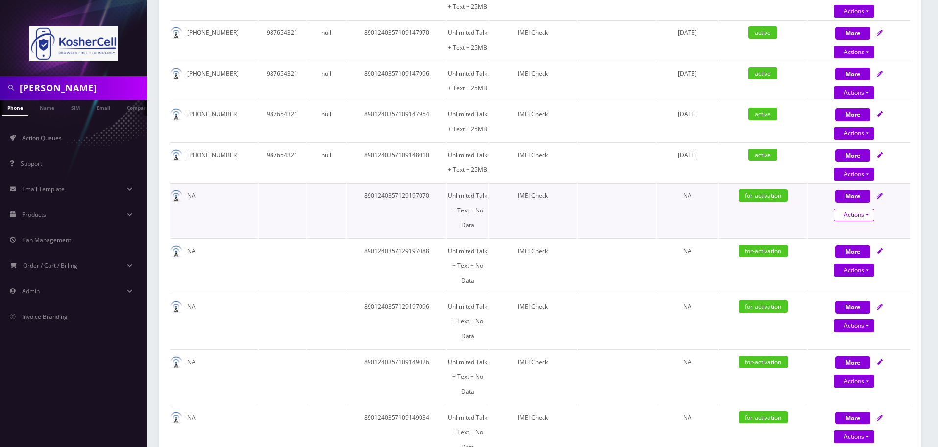
select select "363"
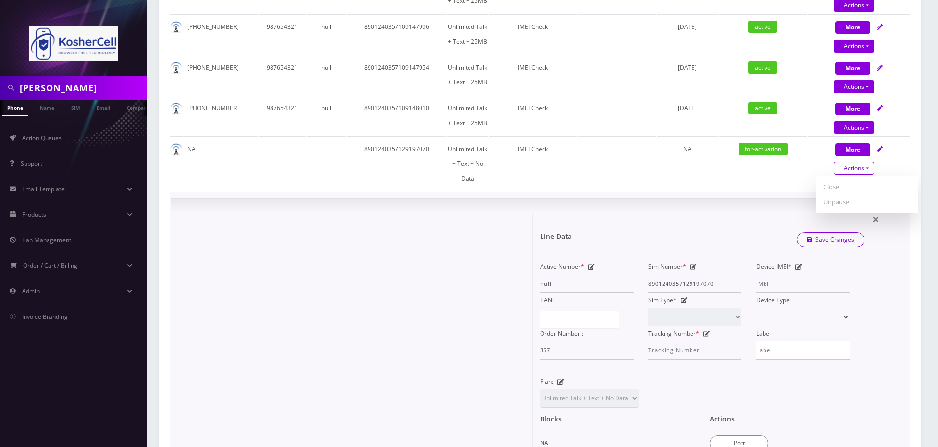
scroll to position [967, 0]
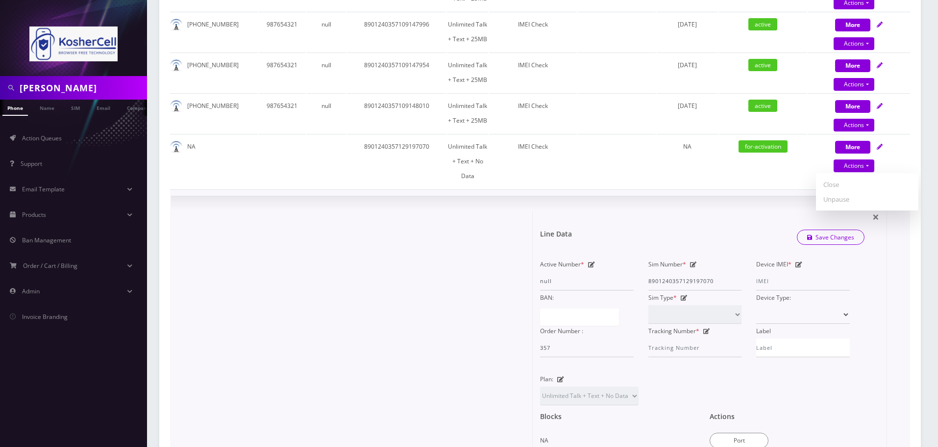
click at [797, 261] on icon at bounding box center [799, 264] width 7 height 6
click at [786, 272] on input "Device IMEI *" at bounding box center [804, 281] width 94 height 19
type input "990016033612464"
click at [797, 230] on button "Save Changes" at bounding box center [831, 237] width 68 height 15
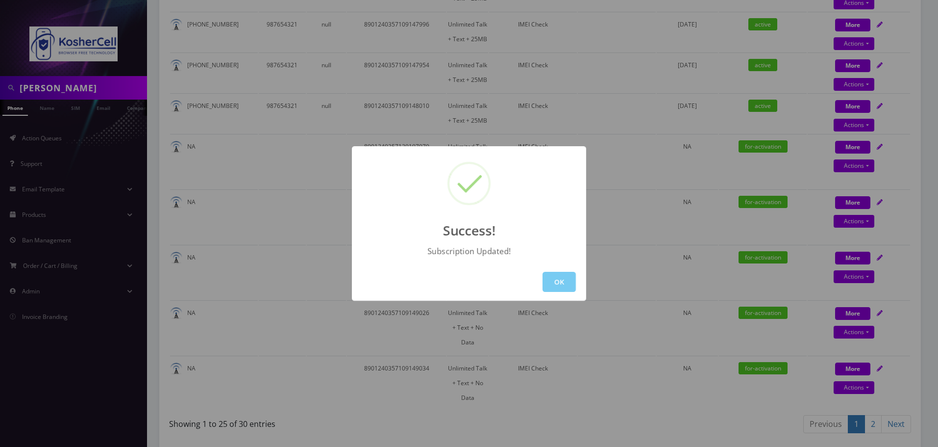
click at [552, 285] on button "OK" at bounding box center [559, 282] width 33 height 20
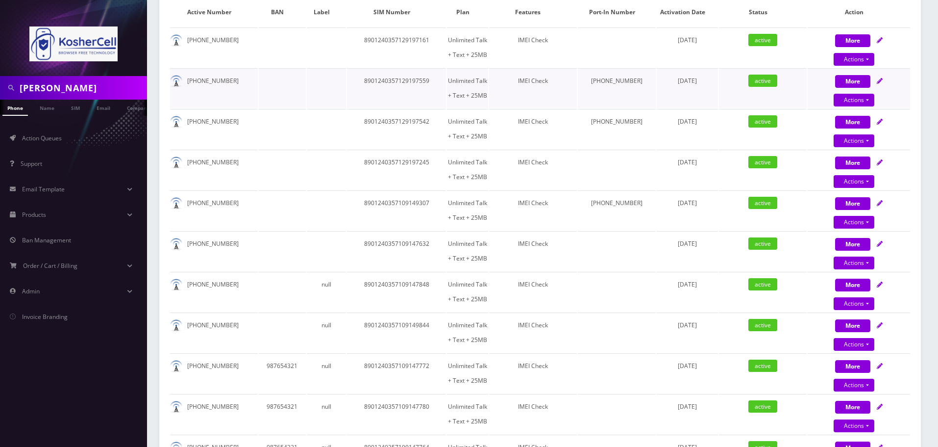
scroll to position [0, 0]
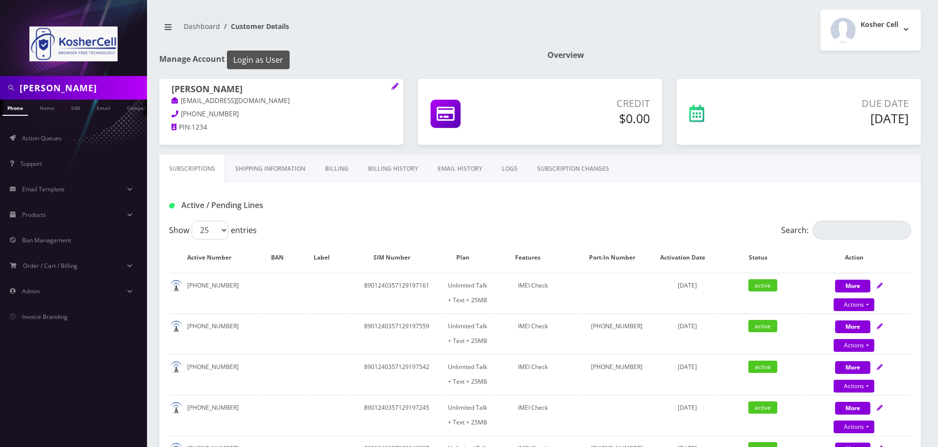
click at [254, 58] on button "Login as User" at bounding box center [258, 59] width 63 height 19
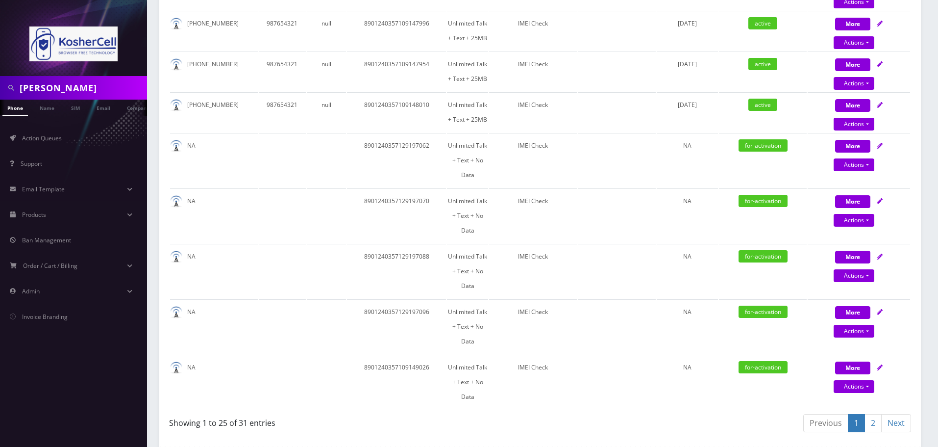
scroll to position [960, 0]
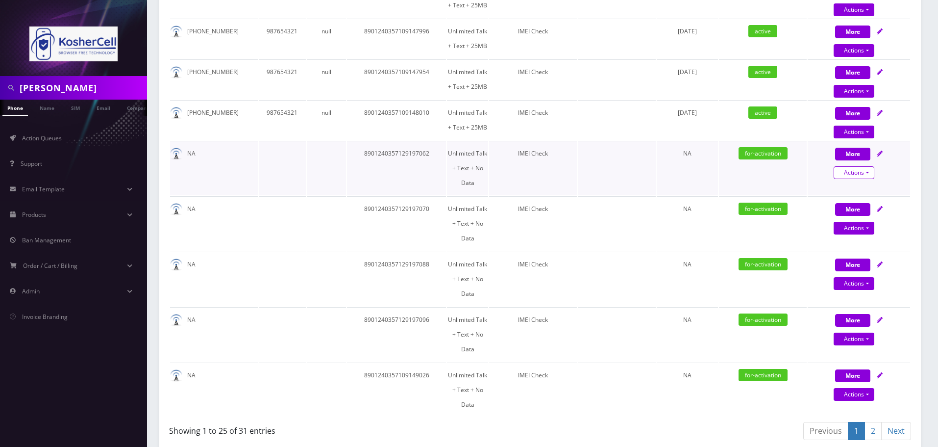
select select "363"
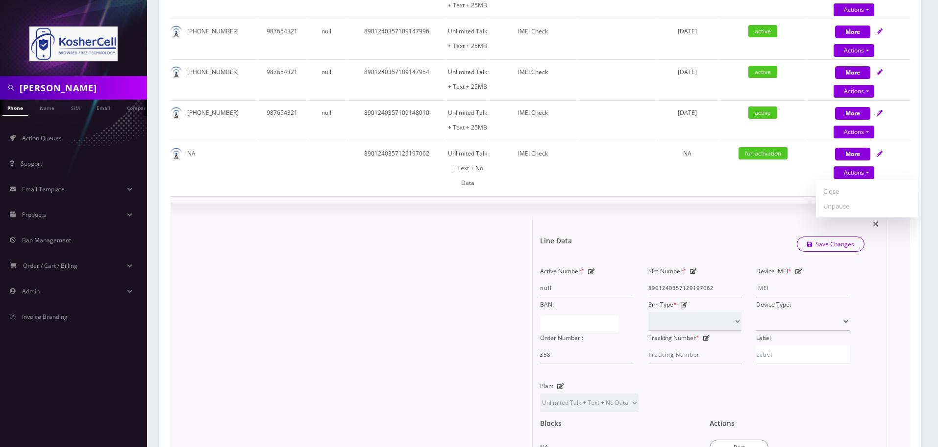
click at [798, 268] on icon at bounding box center [799, 271] width 7 height 6
click at [778, 278] on input "Device IMEI *" at bounding box center [804, 287] width 94 height 19
type input "990016033413426"
click at [797, 237] on button "Save Changes" at bounding box center [831, 244] width 68 height 15
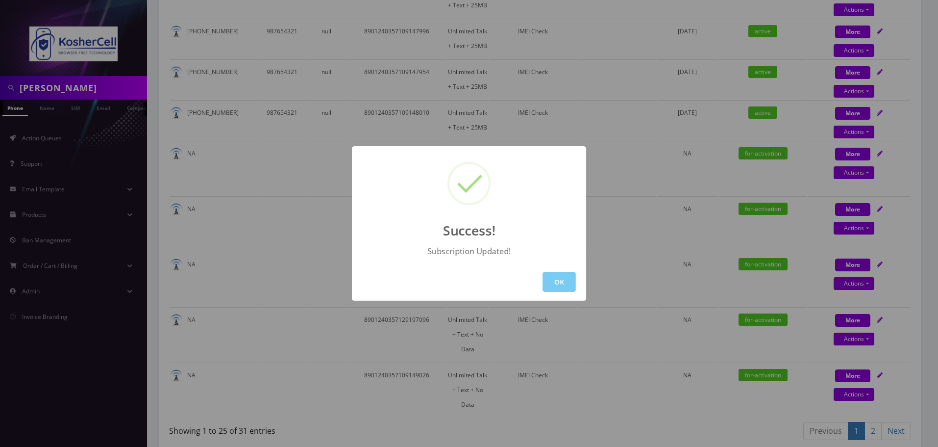
click at [565, 288] on button "OK" at bounding box center [559, 282] width 33 height 20
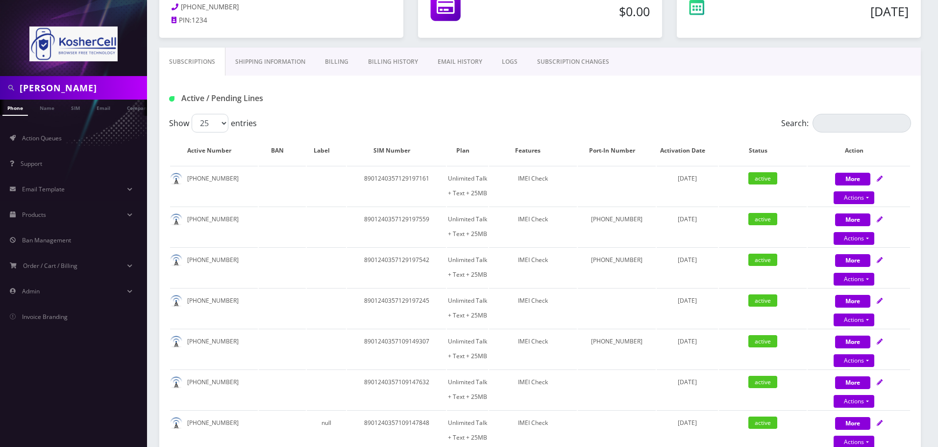
scroll to position [0, 0]
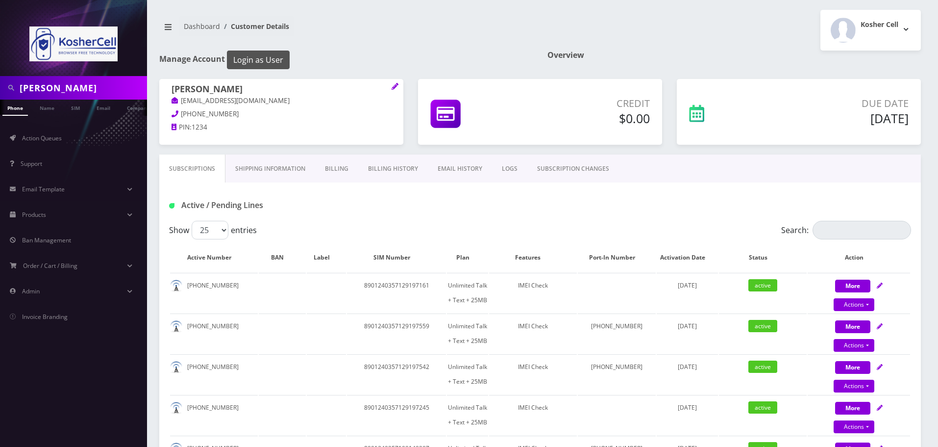
click at [266, 67] on button "Login as User" at bounding box center [258, 59] width 63 height 19
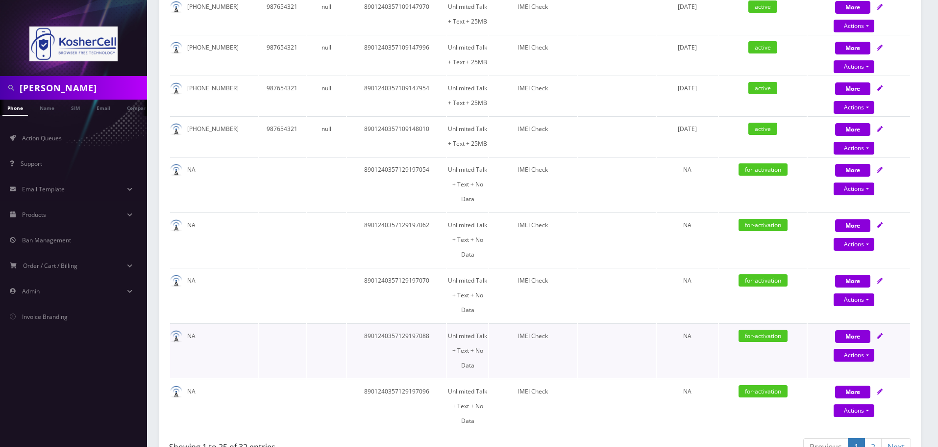
scroll to position [962, 0]
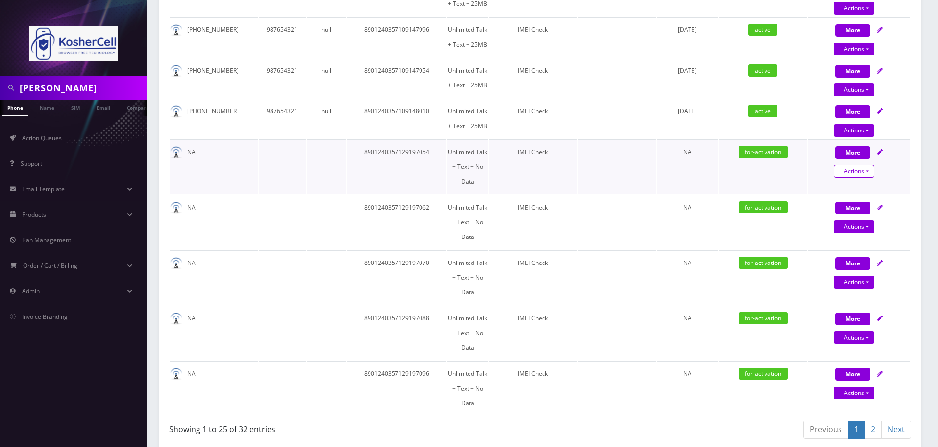
drag, startPoint x: 849, startPoint y: 158, endPoint x: 841, endPoint y: 162, distance: 8.8
select select "363"
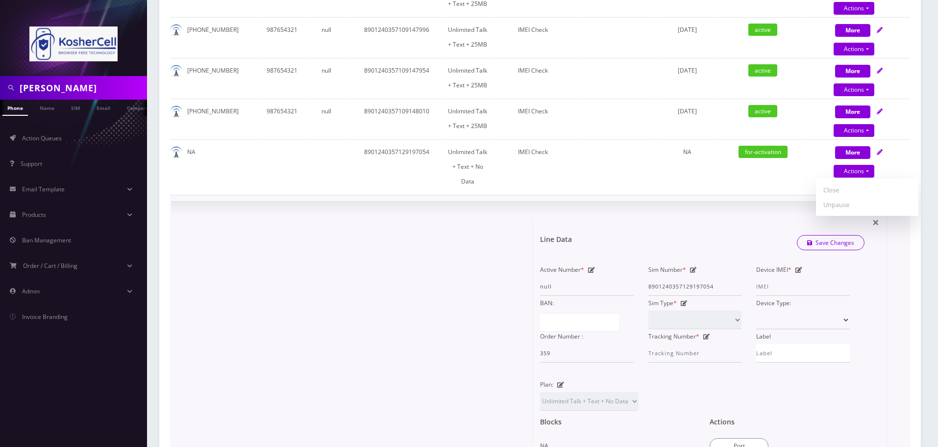
click at [800, 267] on icon at bounding box center [799, 270] width 7 height 6
type input "990016033413384"
click at [797, 235] on button "Save Changes" at bounding box center [831, 242] width 68 height 15
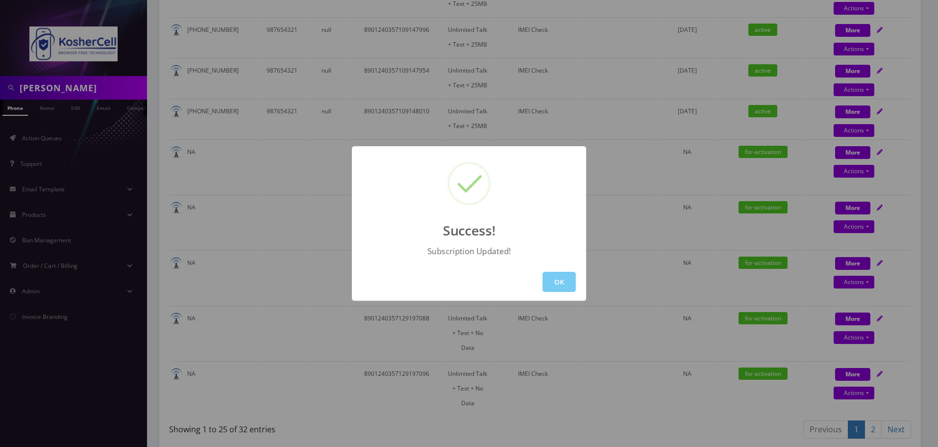
click at [563, 275] on button "OK" at bounding box center [559, 282] width 33 height 20
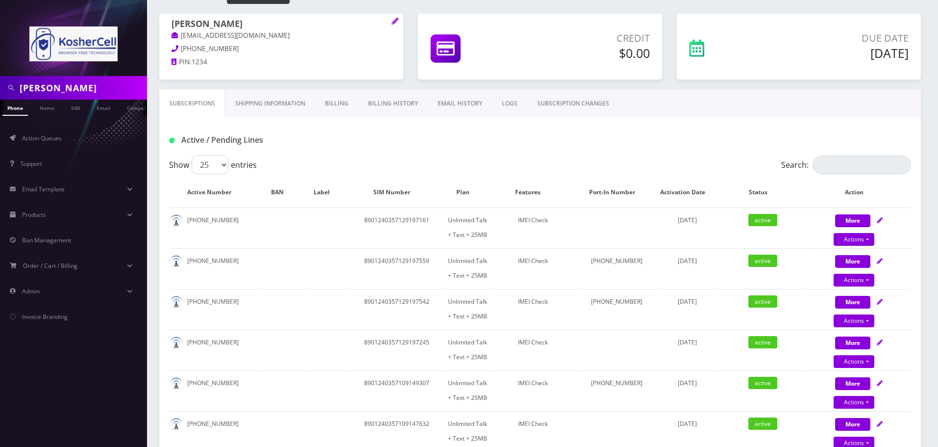
scroll to position [0, 0]
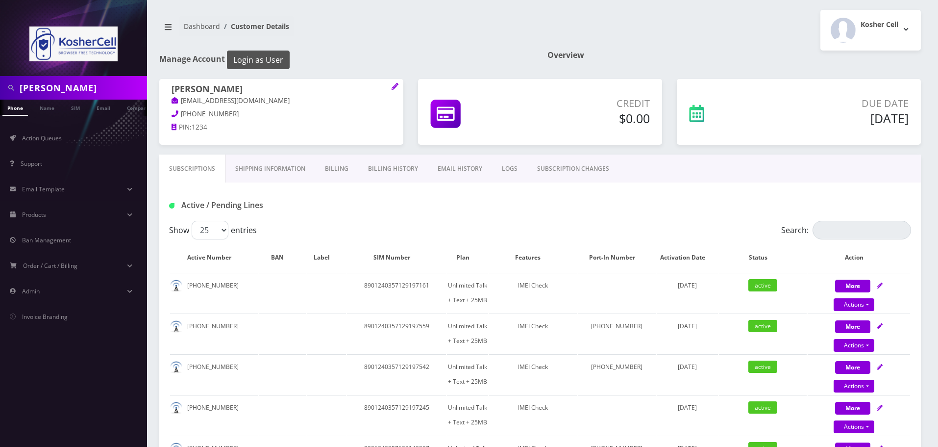
click at [264, 63] on button "Login as User" at bounding box center [258, 59] width 63 height 19
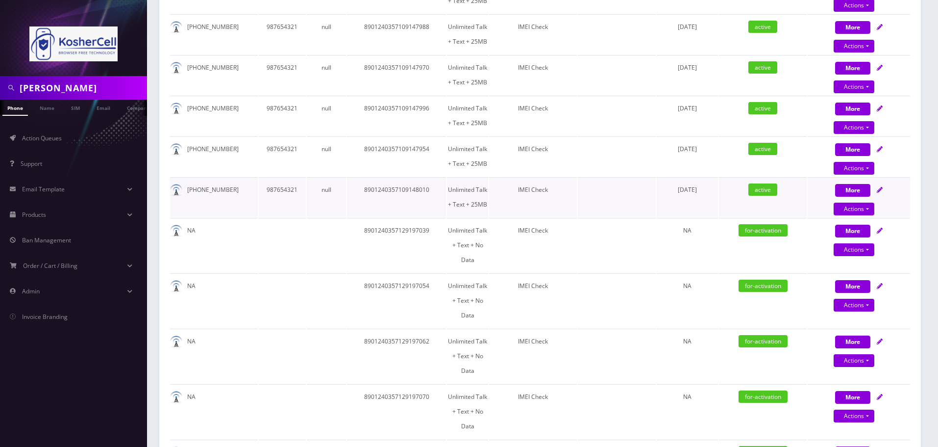
scroll to position [883, 0]
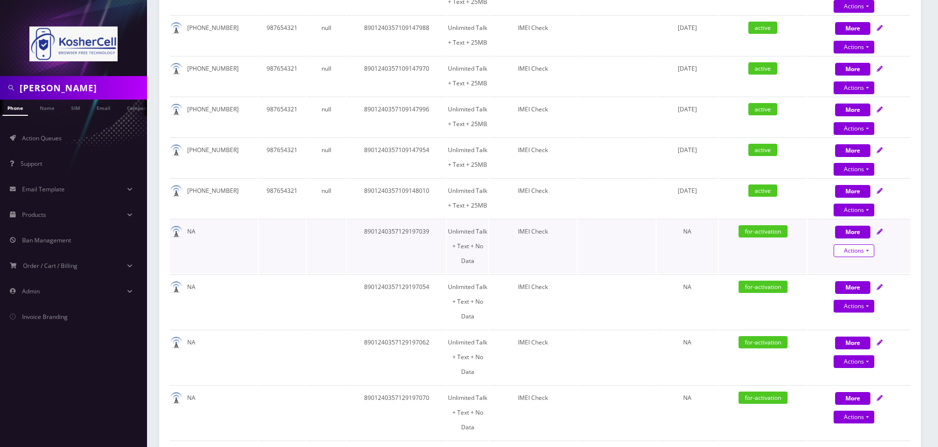
select select "363"
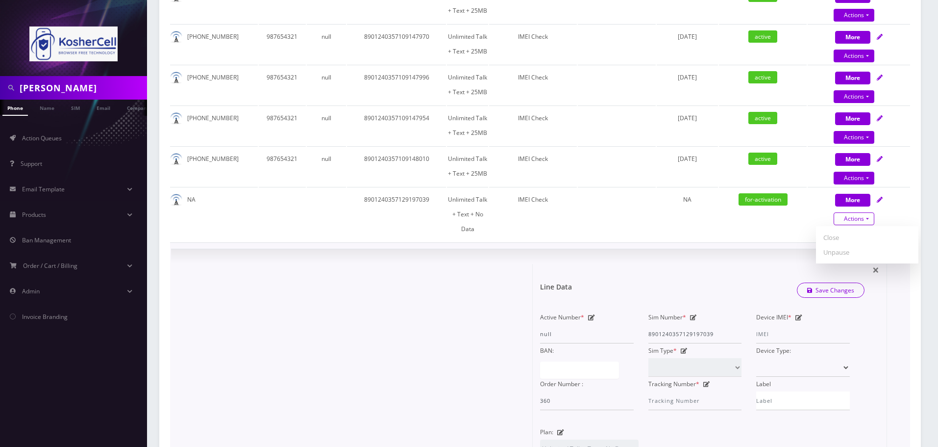
scroll to position [932, 0]
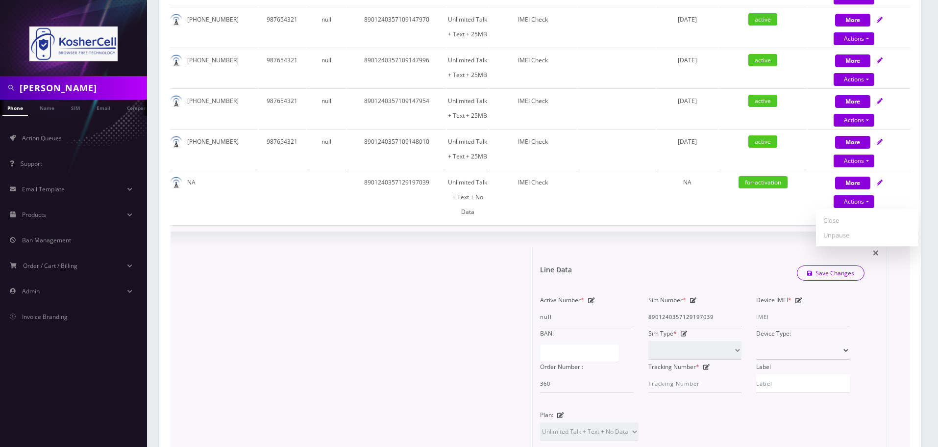
click at [798, 297] on icon at bounding box center [799, 300] width 7 height 6
type input "990016033412766"
click at [797, 266] on button "Save Changes" at bounding box center [831, 273] width 68 height 15
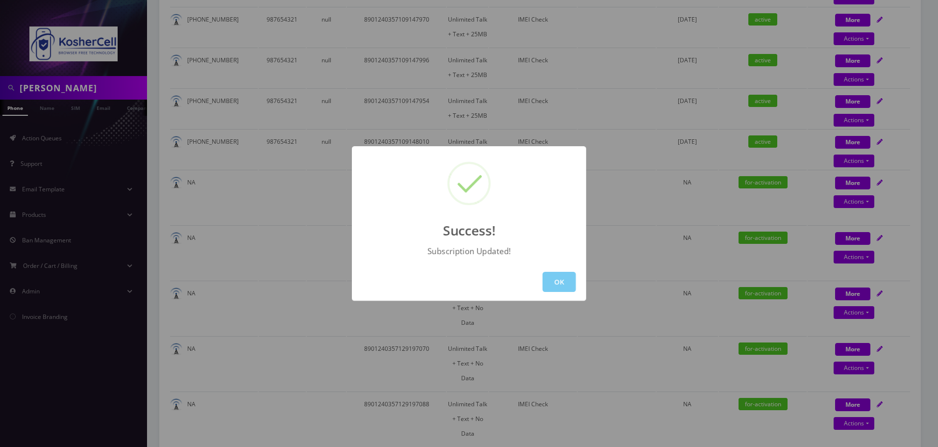
click at [555, 282] on button "OK" at bounding box center [559, 282] width 33 height 20
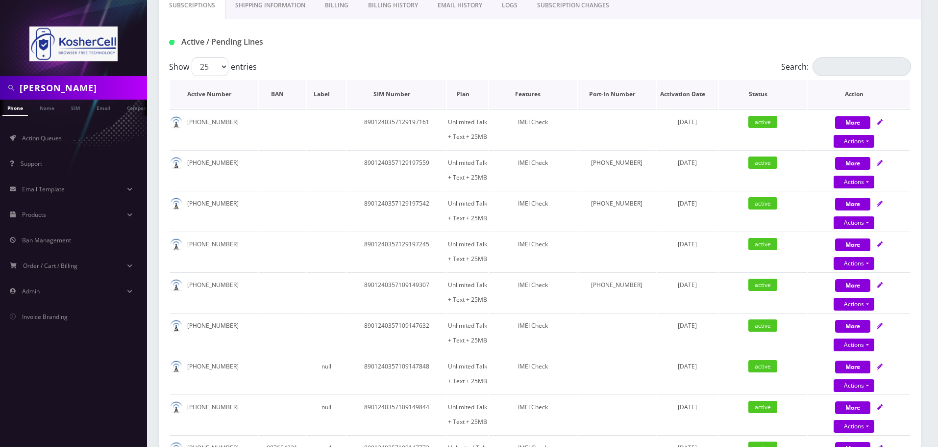
scroll to position [0, 0]
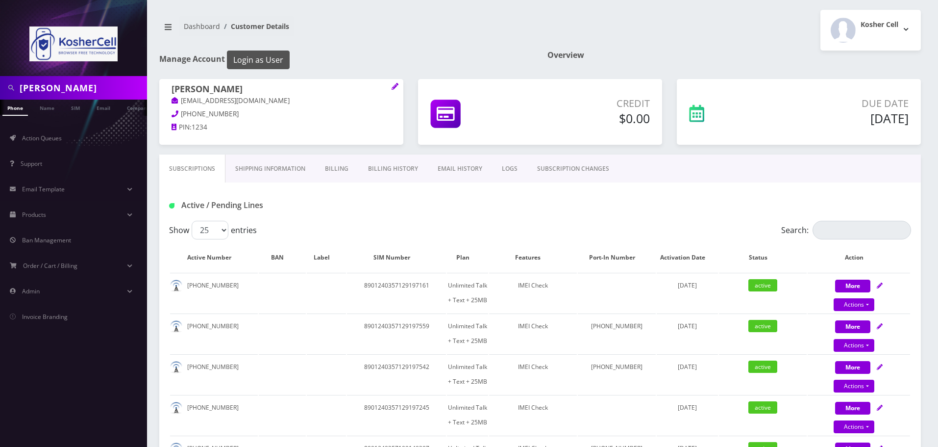
click at [261, 65] on button "Login as User" at bounding box center [258, 59] width 63 height 19
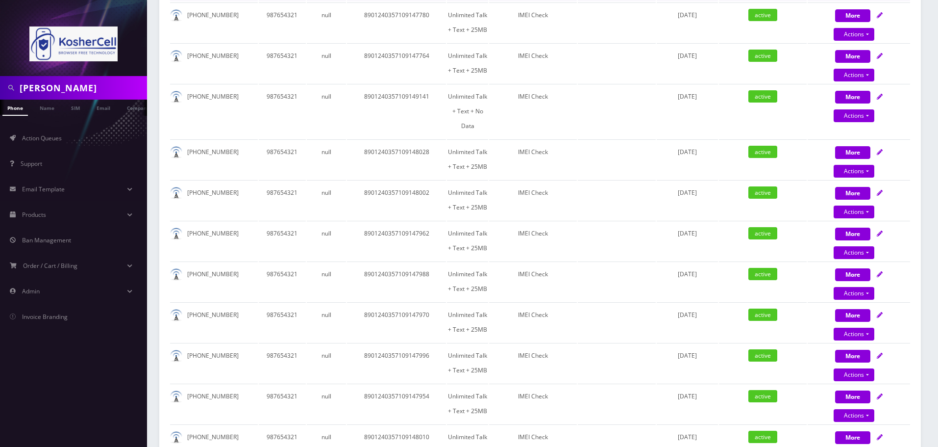
scroll to position [637, 0]
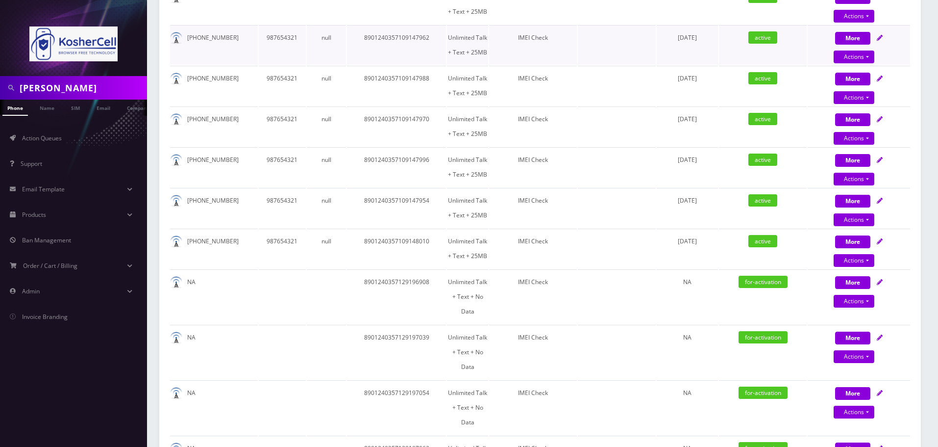
scroll to position [860, 0]
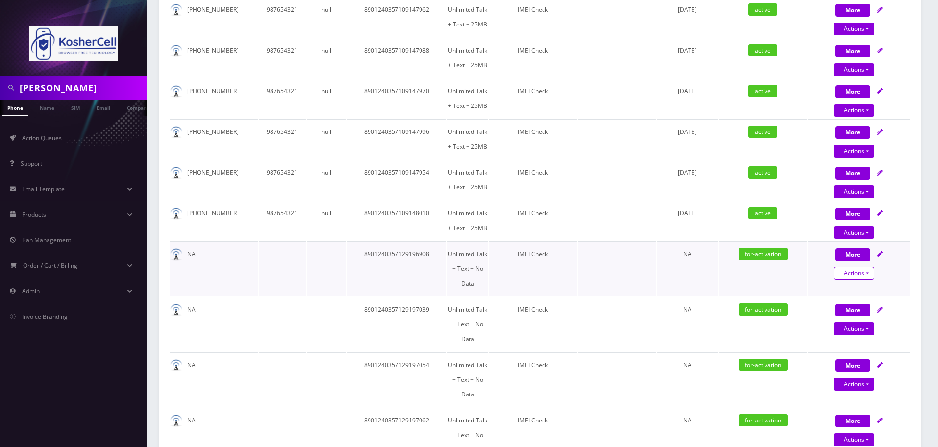
select select "363"
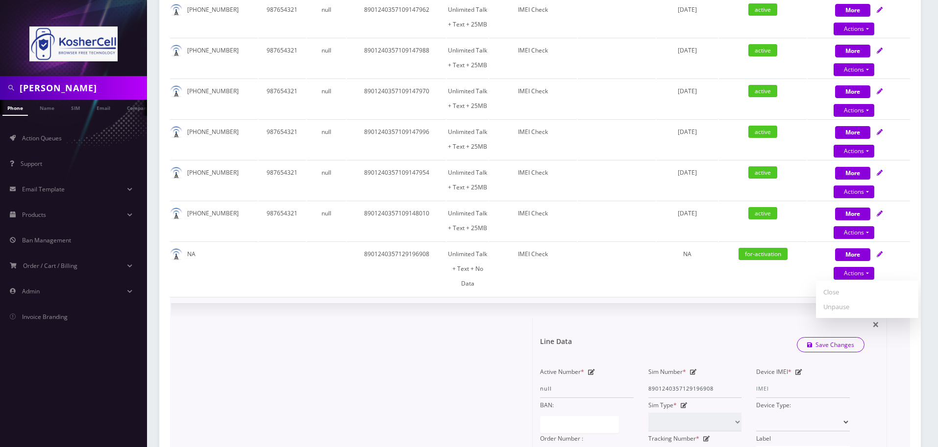
click at [795, 364] on div "Device IMEI *" at bounding box center [803, 380] width 108 height 33
click at [799, 369] on icon at bounding box center [799, 372] width 7 height 6
type input "990016033412667"
click at [797, 337] on button "Save Changes" at bounding box center [831, 344] width 68 height 15
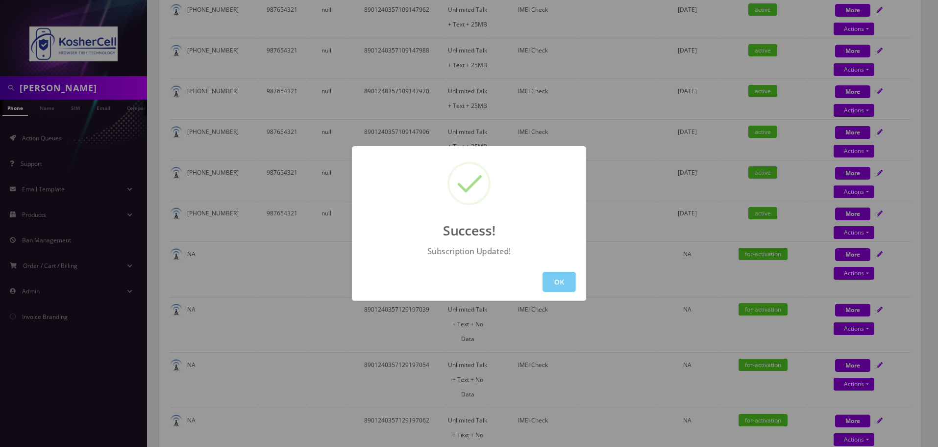
click at [554, 282] on button "OK" at bounding box center [559, 282] width 33 height 20
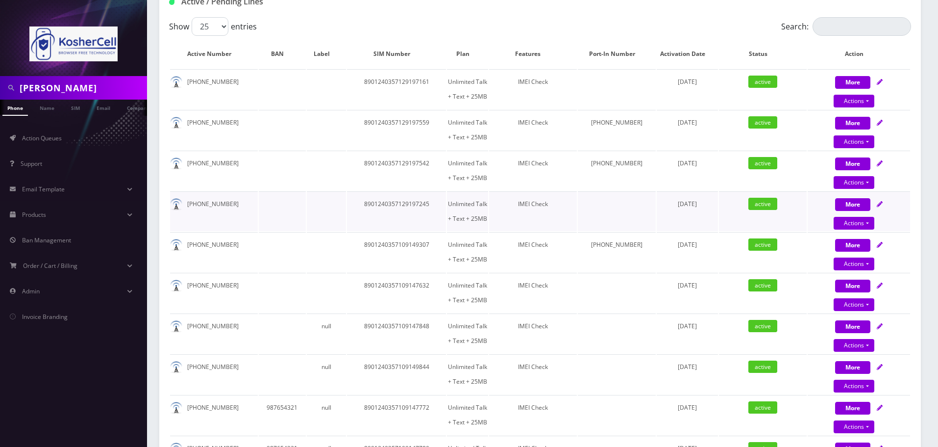
scroll to position [0, 0]
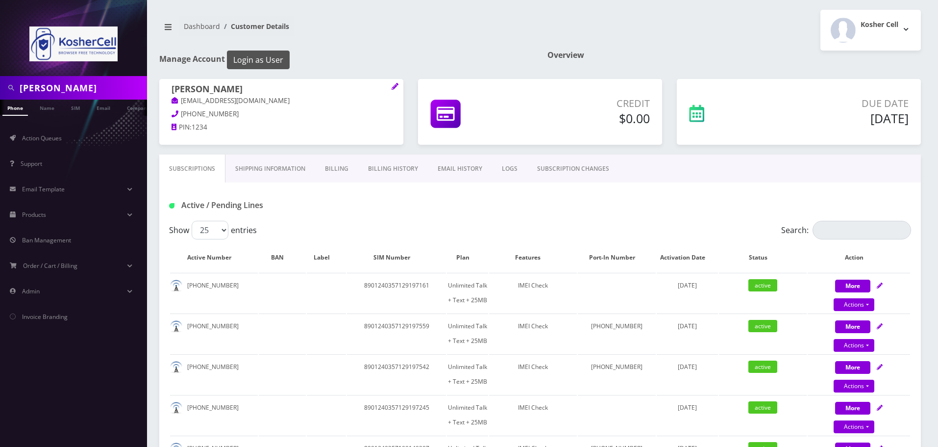
click at [261, 52] on button "Login as User" at bounding box center [258, 59] width 63 height 19
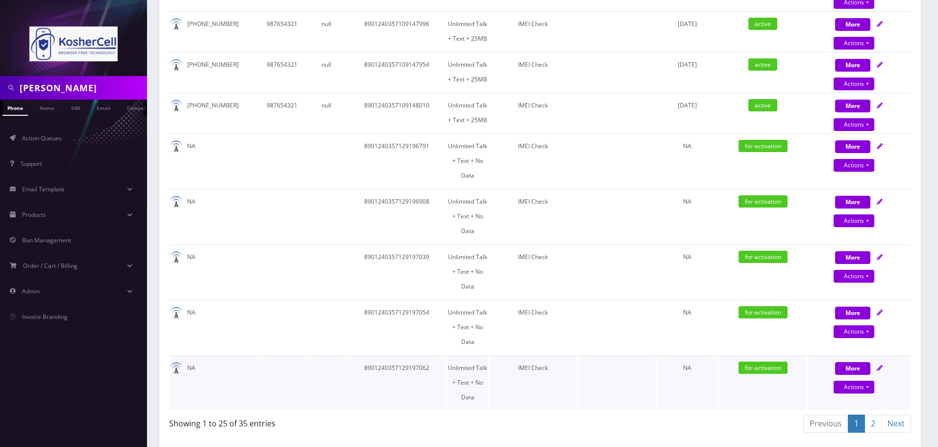
scroll to position [981, 0]
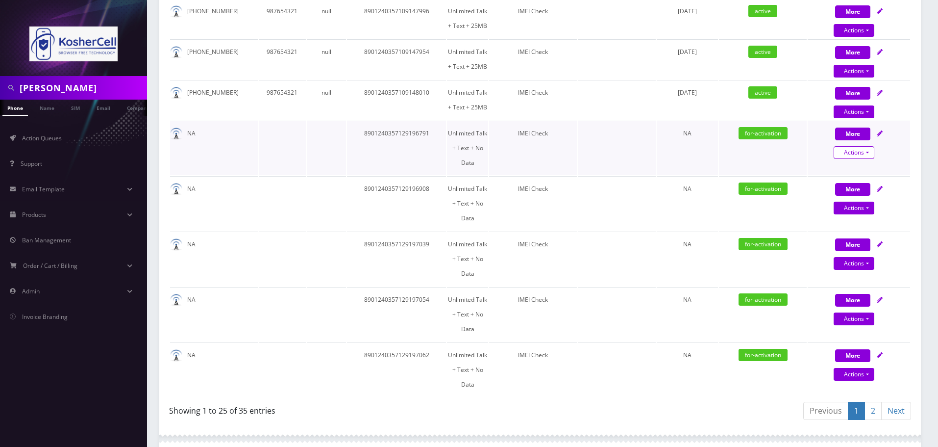
select select "363"
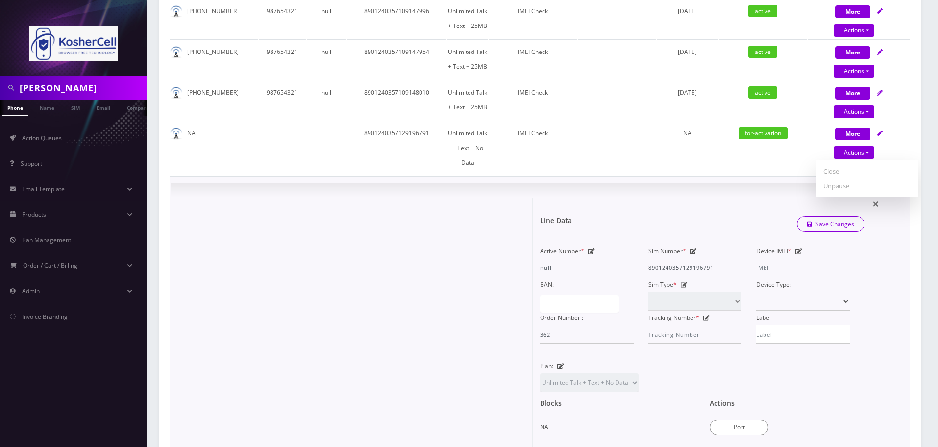
click at [797, 248] on icon at bounding box center [799, 251] width 7 height 6
type input "990016033412790"
click at [797, 217] on button "Save Changes" at bounding box center [831, 224] width 68 height 15
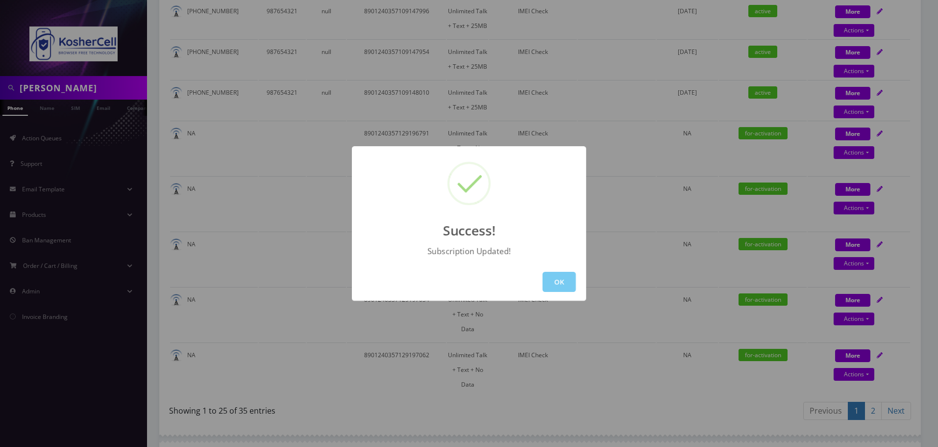
click at [559, 282] on button "OK" at bounding box center [559, 282] width 33 height 20
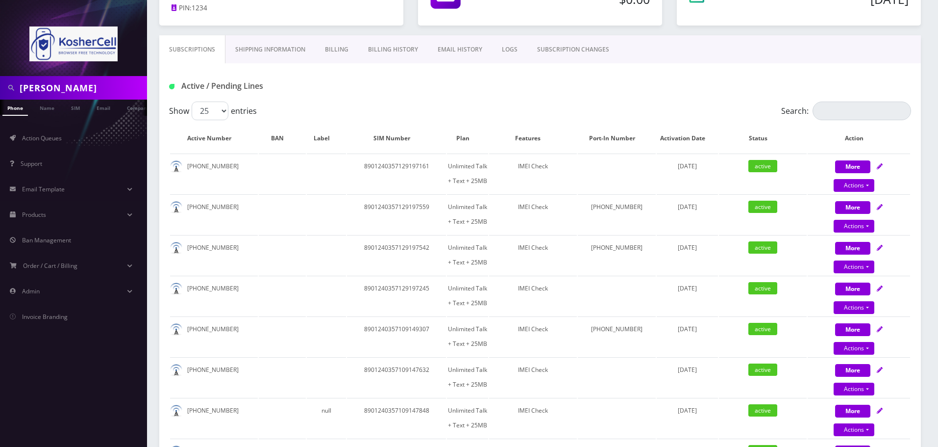
scroll to position [0, 0]
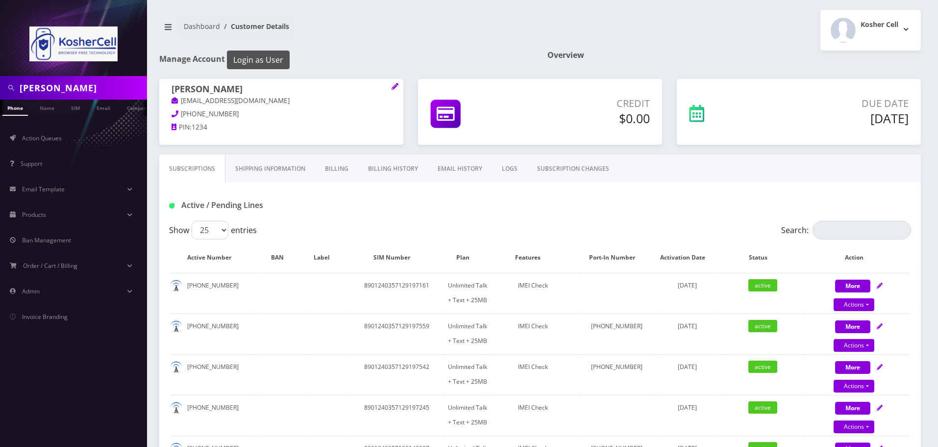
click at [259, 62] on button "Login as User" at bounding box center [258, 59] width 63 height 19
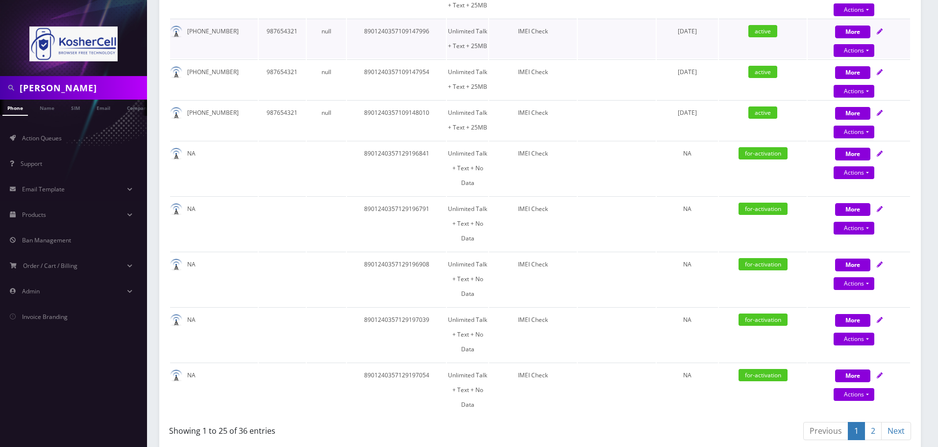
scroll to position [962, 0]
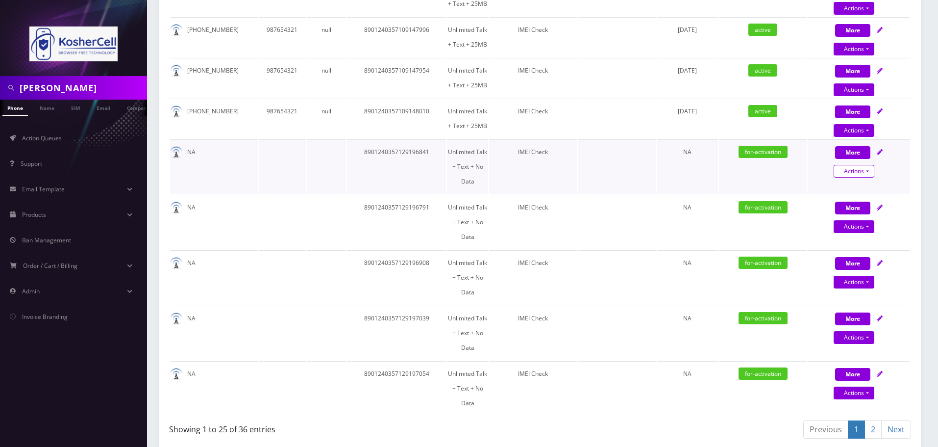
select select "363"
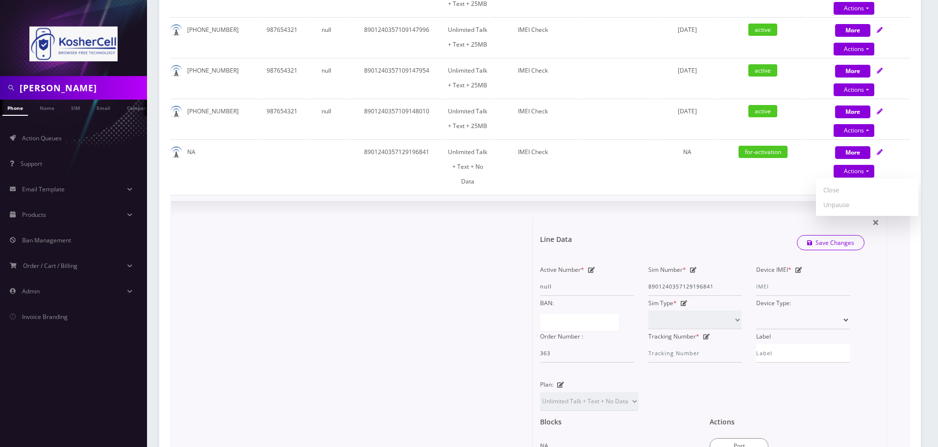
click at [796, 267] on icon at bounding box center [799, 270] width 7 height 6
type input "990016033497999"
click at [797, 235] on button "Save Changes" at bounding box center [831, 242] width 68 height 15
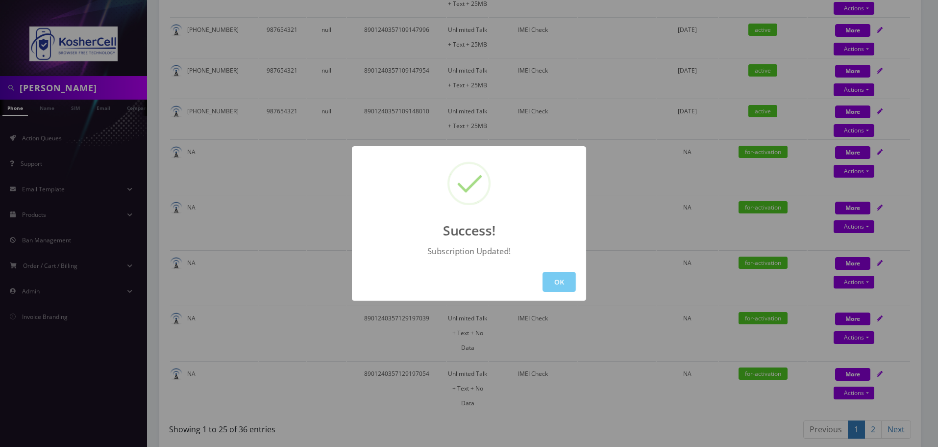
click at [563, 285] on button "OK" at bounding box center [559, 282] width 33 height 20
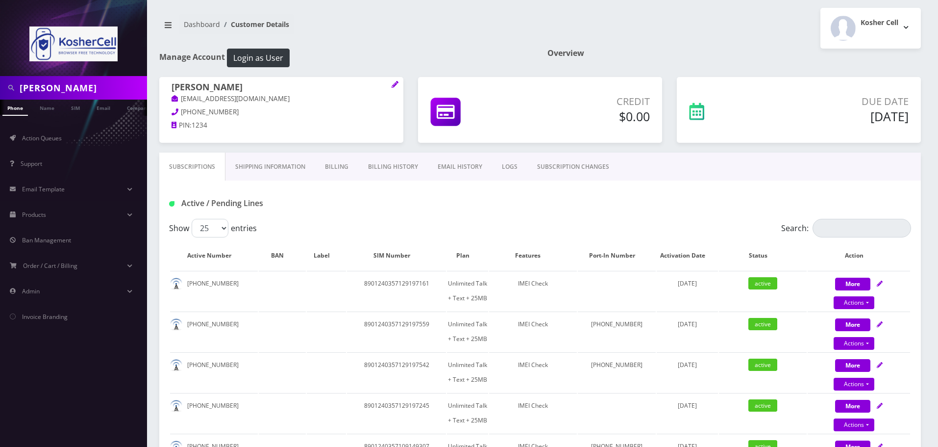
scroll to position [0, 0]
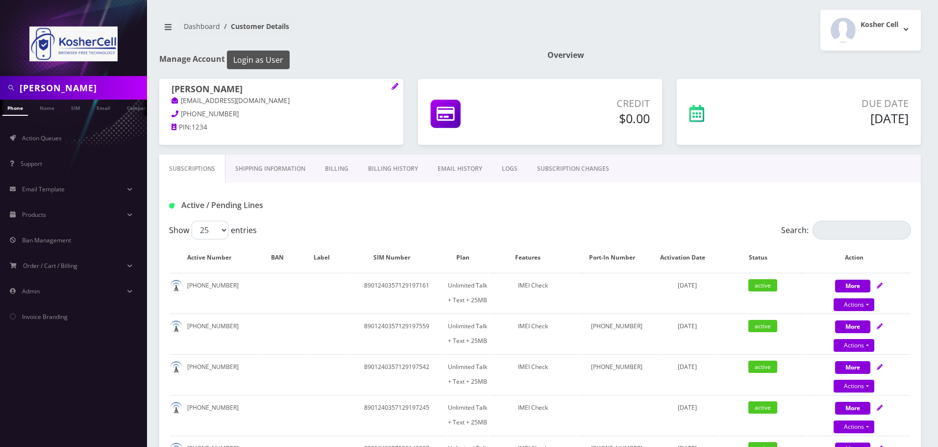
click at [274, 59] on button "Login as User" at bounding box center [258, 59] width 63 height 19
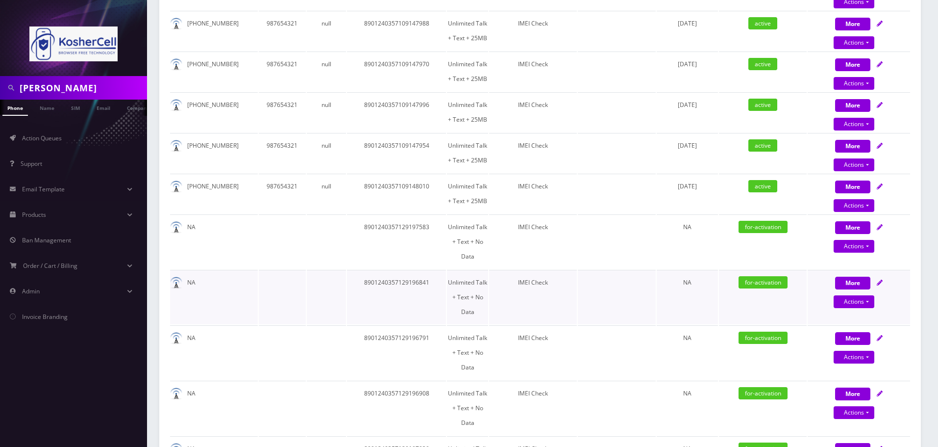
scroll to position [869, 0]
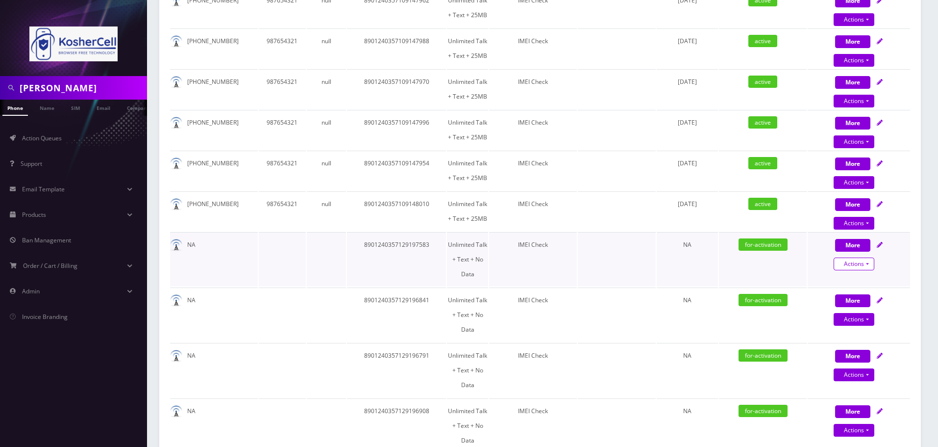
select select "363"
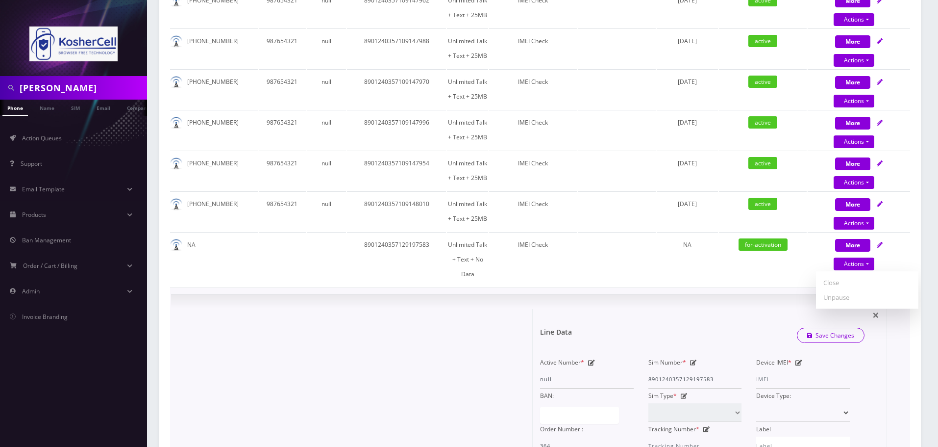
click at [797, 359] on icon at bounding box center [799, 362] width 7 height 6
type input "990016033499128"
click at [797, 328] on button "Save Changes" at bounding box center [831, 335] width 68 height 15
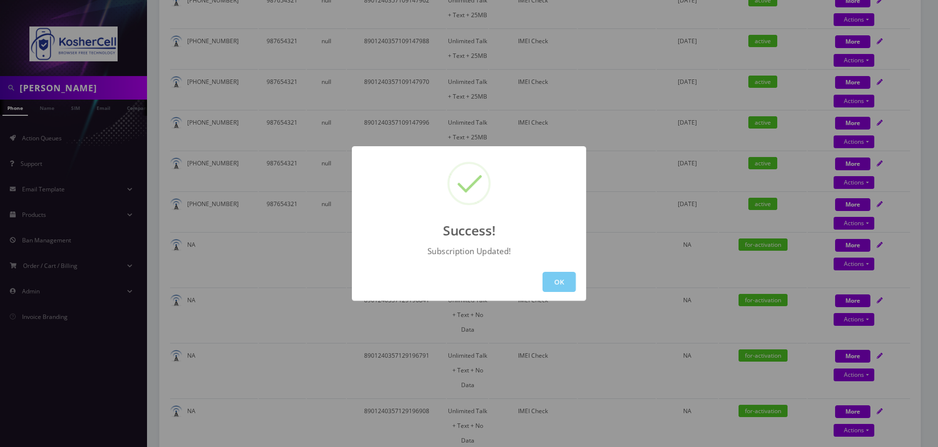
click at [547, 276] on button "OK" at bounding box center [559, 282] width 33 height 20
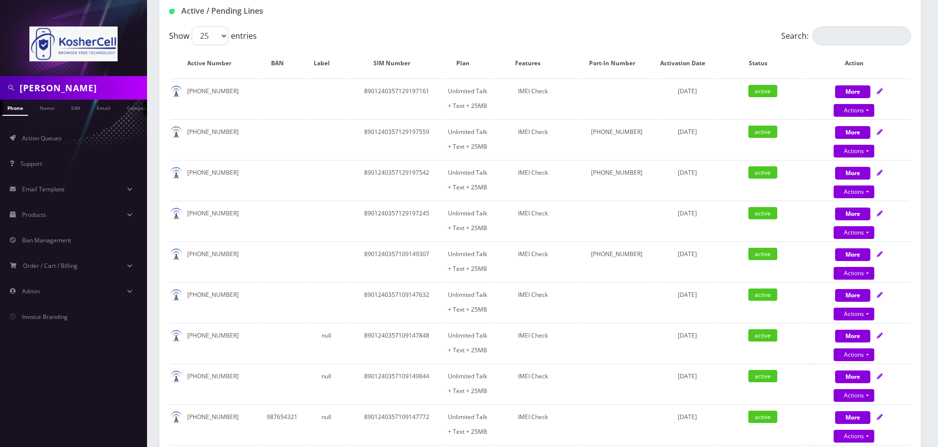
scroll to position [0, 0]
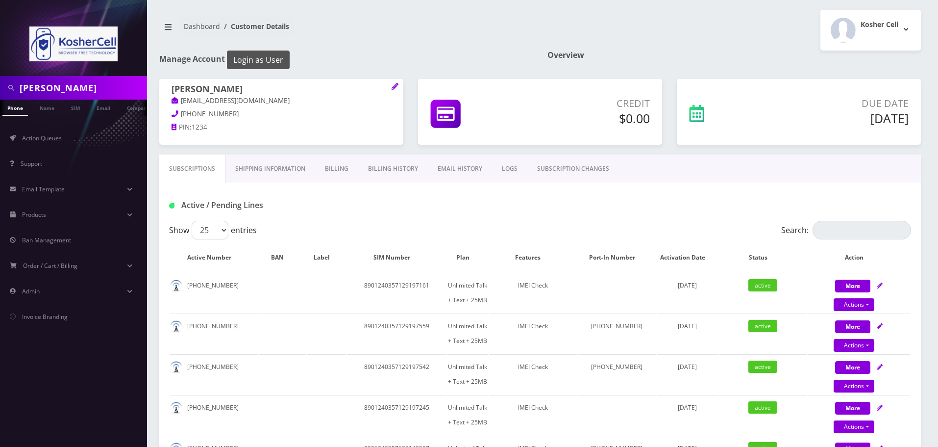
click at [255, 61] on button "Login as User" at bounding box center [258, 59] width 63 height 19
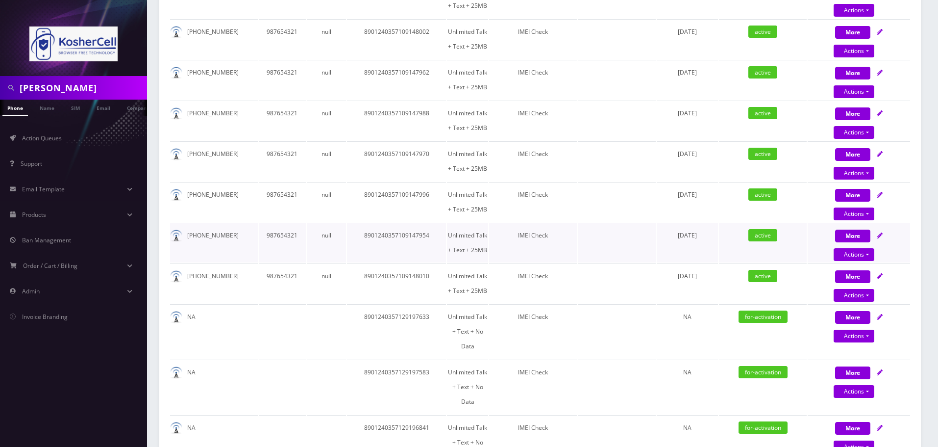
scroll to position [883, 0]
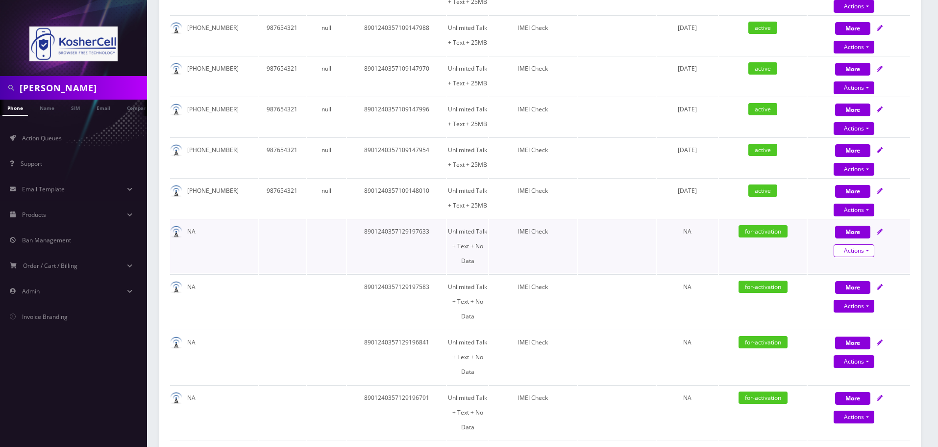
select select "363"
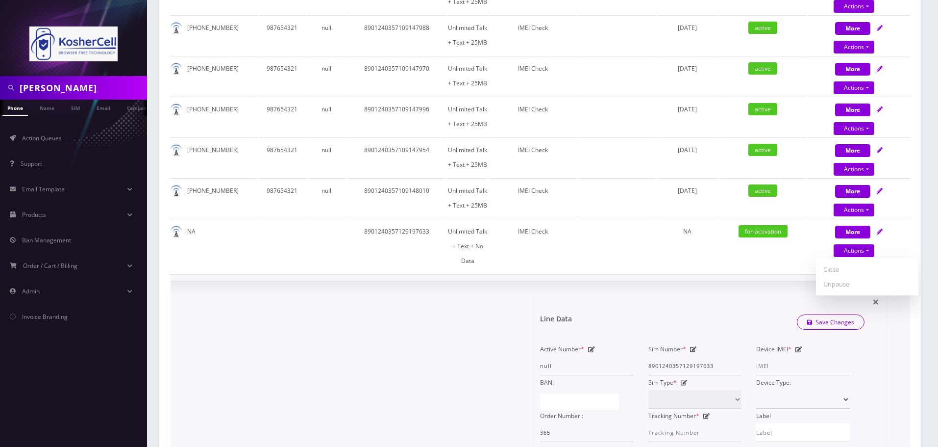
click at [799, 346] on icon at bounding box center [799, 349] width 7 height 6
click at [788, 356] on input "Device IMEI *" at bounding box center [804, 365] width 94 height 19
type input "990016033497429"
click at [797, 315] on button "Save Changes" at bounding box center [831, 322] width 68 height 15
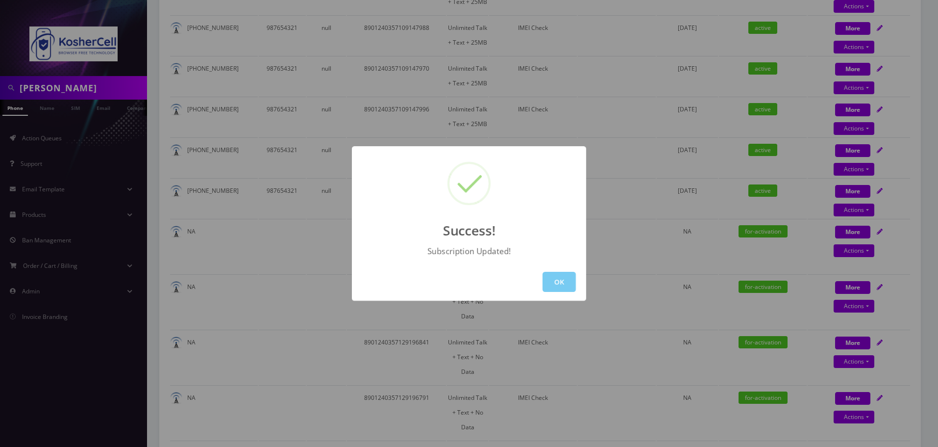
click at [561, 285] on button "OK" at bounding box center [559, 282] width 33 height 20
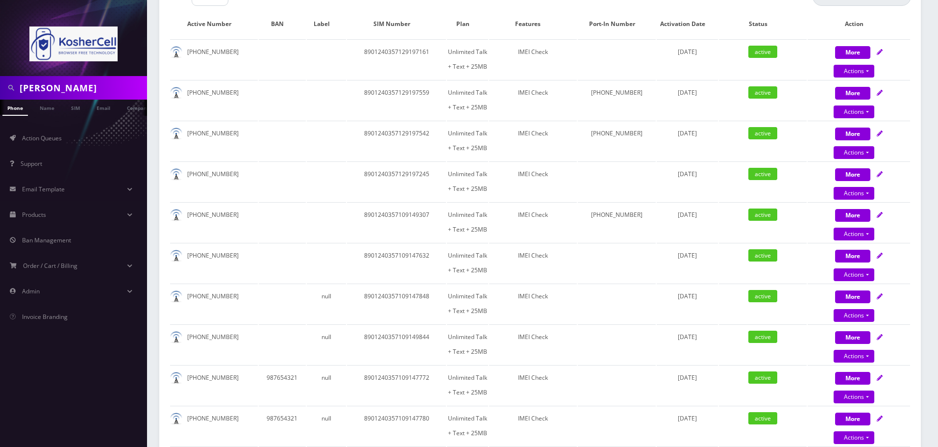
scroll to position [0, 0]
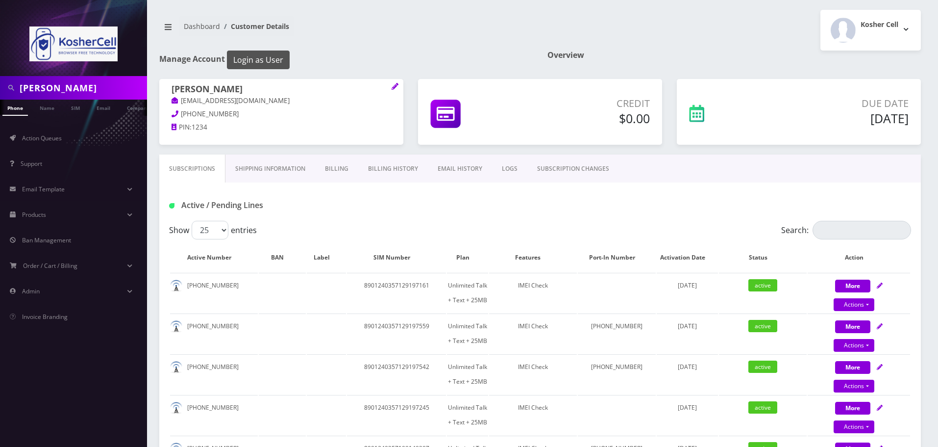
click at [268, 63] on button "Login as User" at bounding box center [258, 59] width 63 height 19
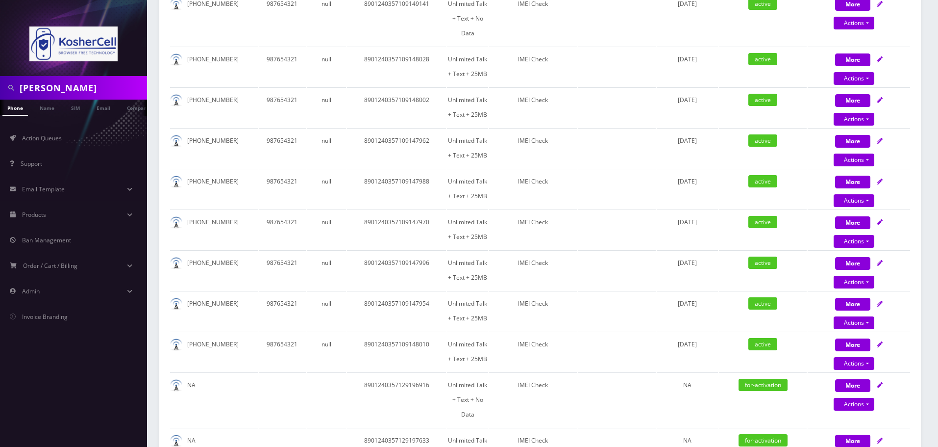
scroll to position [784, 0]
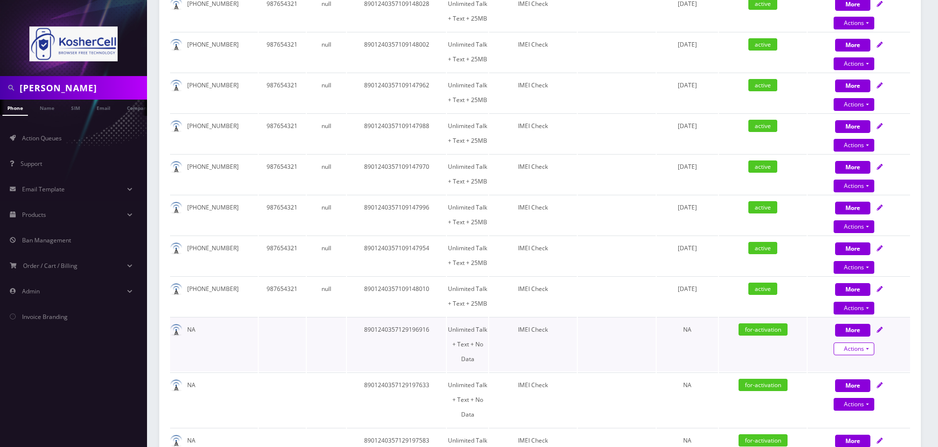
select select "363"
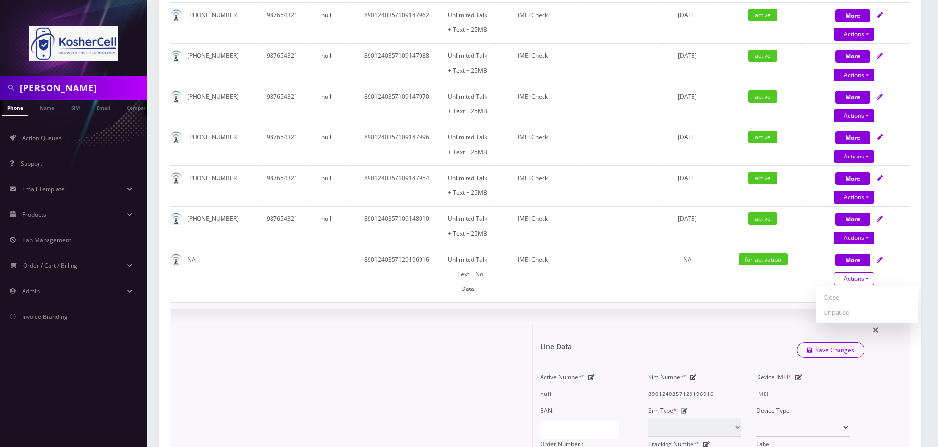
scroll to position [932, 0]
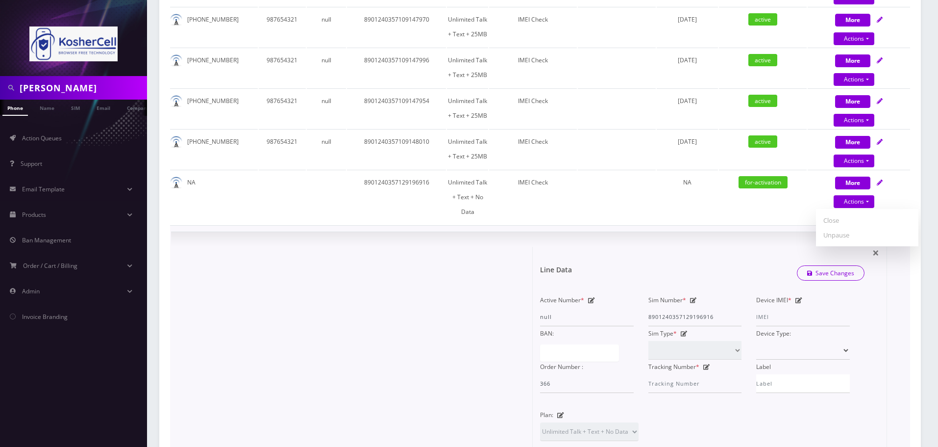
drag, startPoint x: 798, startPoint y: 271, endPoint x: 793, endPoint y: 282, distance: 12.7
click at [797, 297] on icon at bounding box center [799, 300] width 7 height 6
click at [790, 307] on input "Device IMEI *" at bounding box center [804, 316] width 94 height 19
type input "990016033410588"
click at [797, 266] on button "Save Changes" at bounding box center [831, 273] width 68 height 15
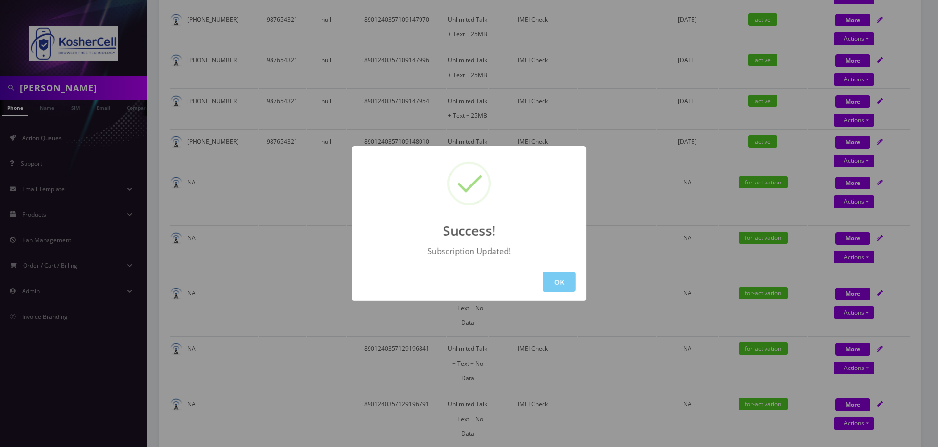
click at [558, 282] on button "OK" at bounding box center [559, 282] width 33 height 20
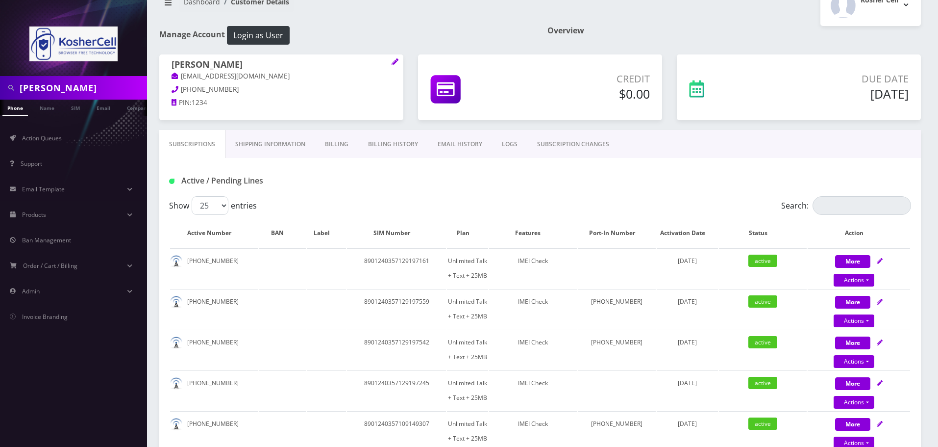
scroll to position [0, 0]
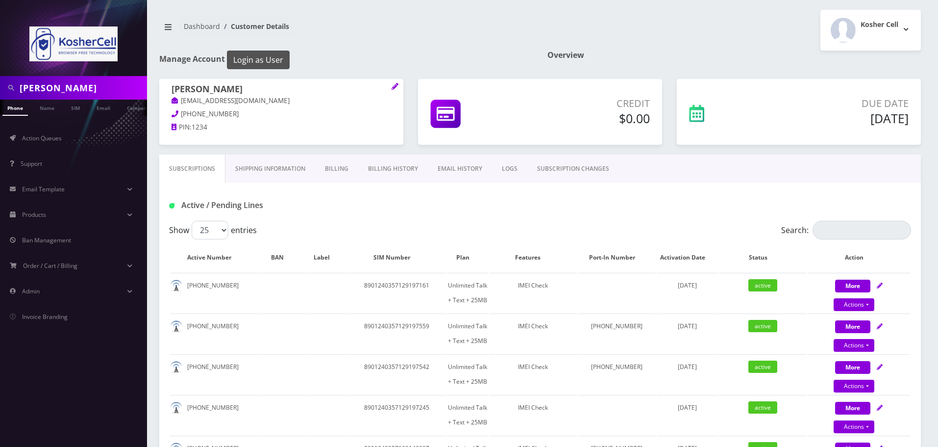
click at [258, 57] on button "Login as User" at bounding box center [258, 59] width 63 height 19
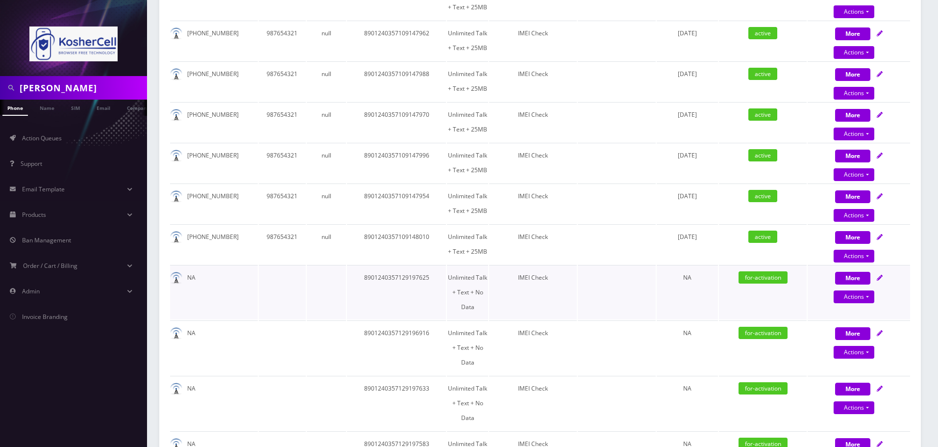
scroll to position [883, 0]
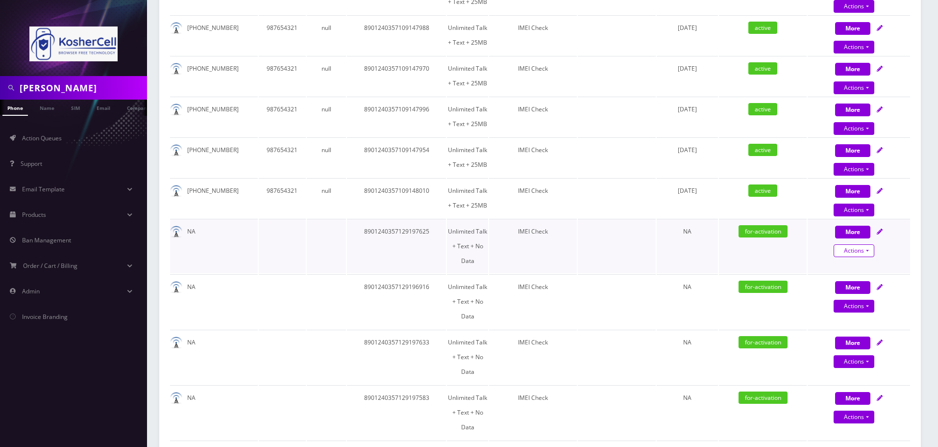
select select "363"
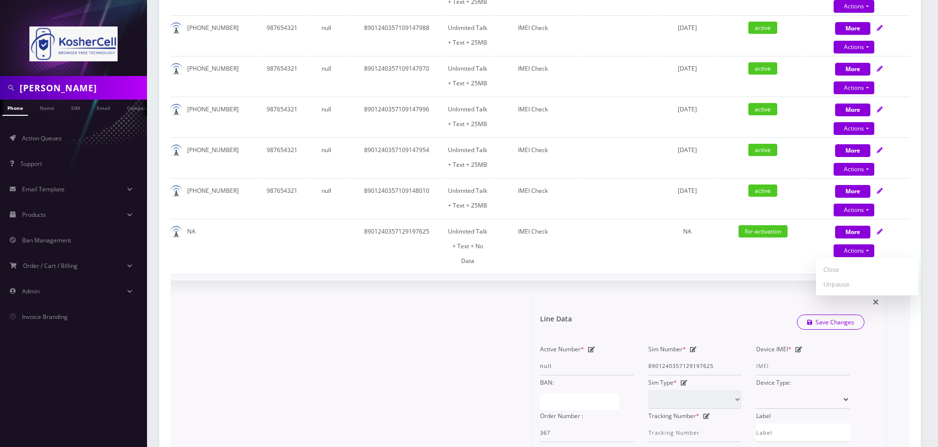
click at [799, 346] on icon at bounding box center [799, 349] width 7 height 6
click at [777, 356] on input "Device IMEI *" at bounding box center [804, 365] width 94 height 19
type input "990016033412121"
click at [797, 315] on button "Save Changes" at bounding box center [831, 322] width 68 height 15
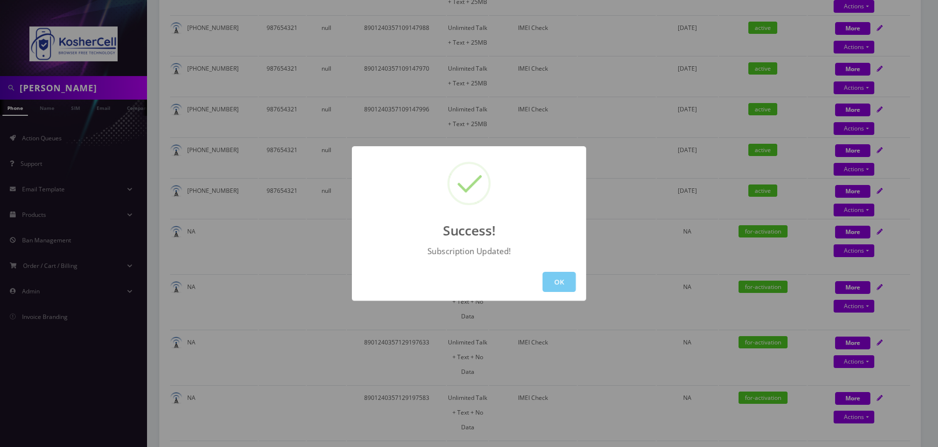
click at [563, 282] on button "OK" at bounding box center [559, 282] width 33 height 20
